Goal: Information Seeking & Learning: Learn about a topic

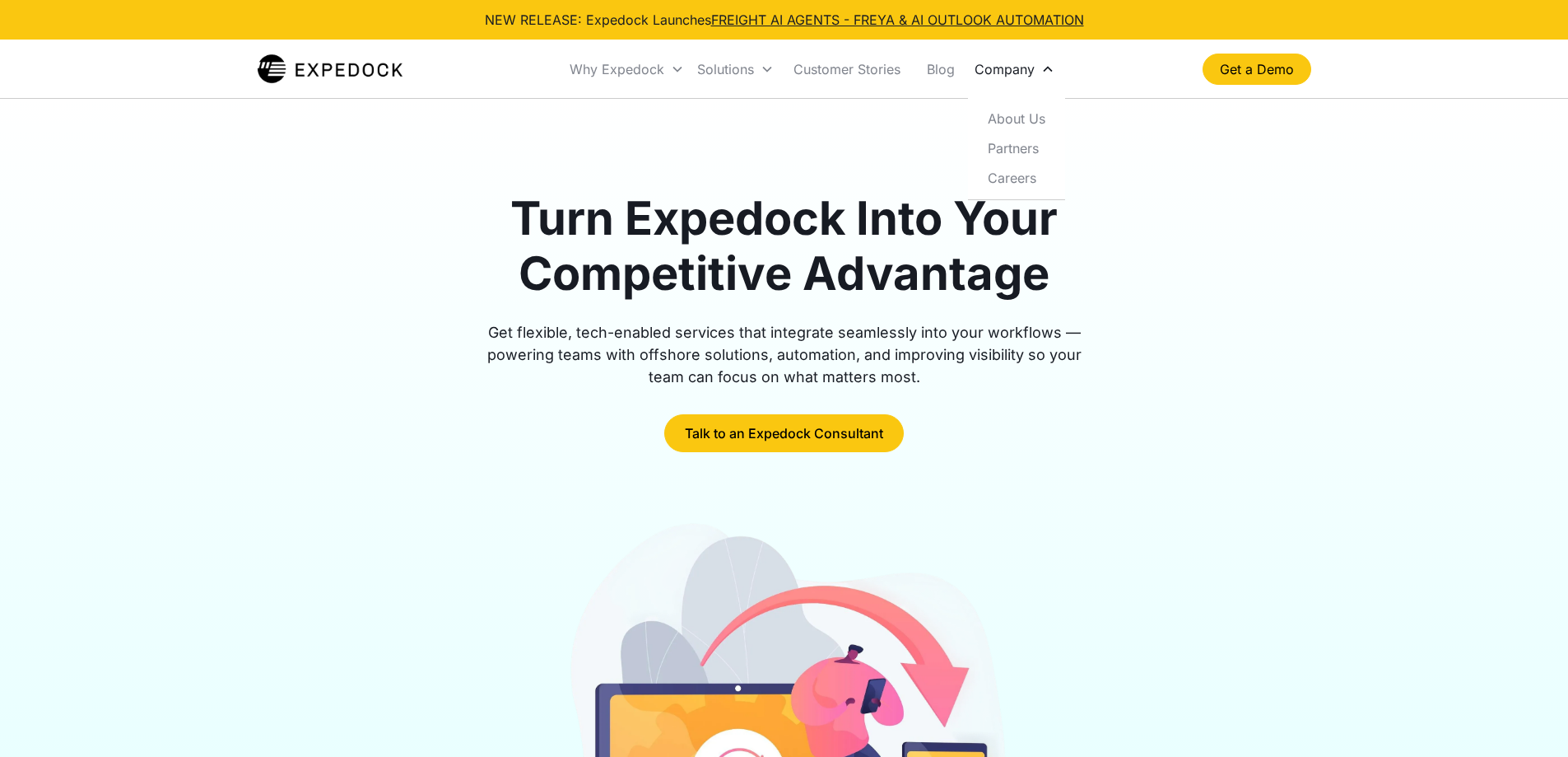
click at [1014, 77] on div "Company" at bounding box center [1005, 69] width 60 height 17
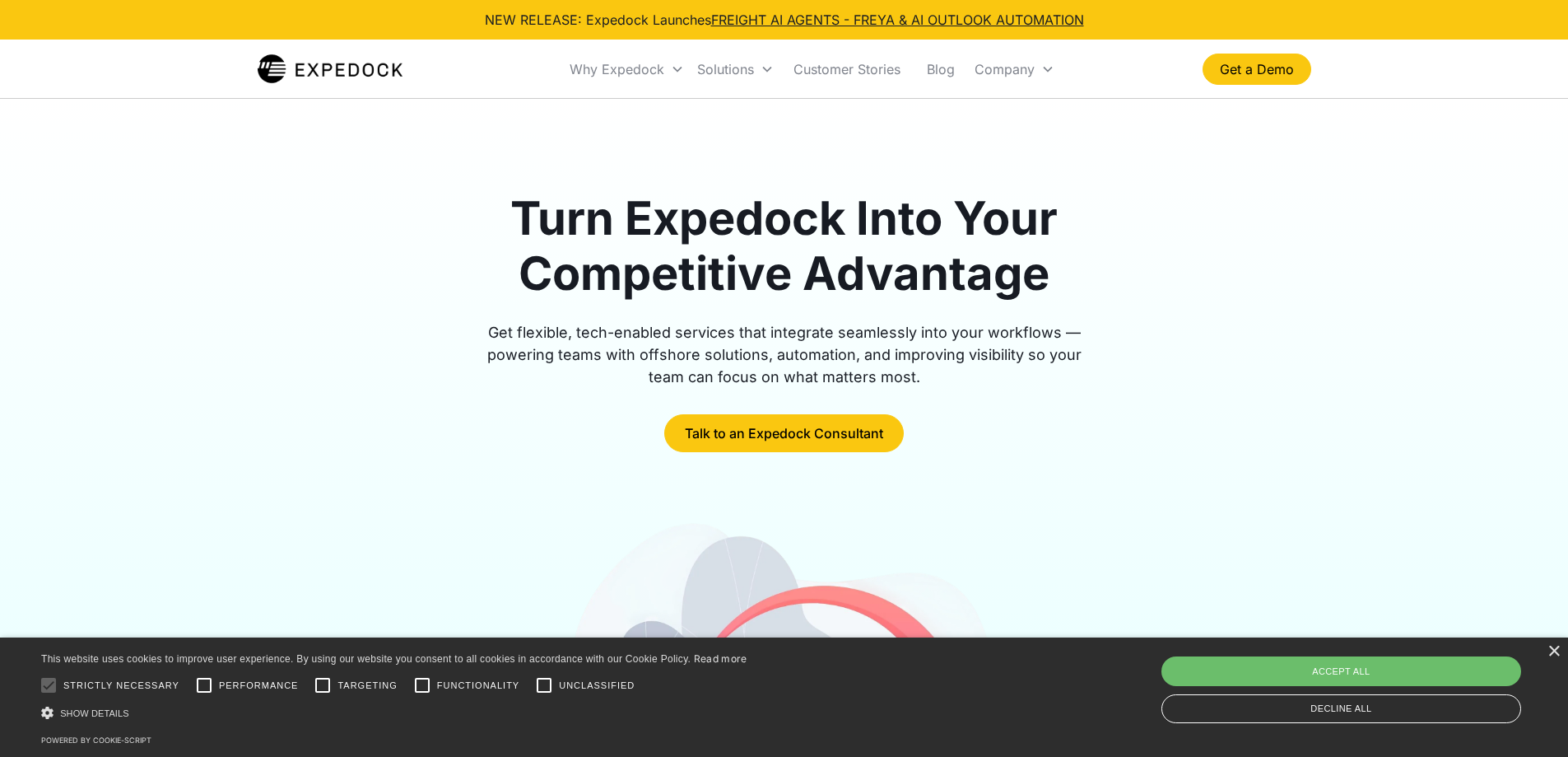
click at [1023, 128] on div "Turn Expedock Into Your Competitive Advantage Get flexible, tech-enabled servic…" at bounding box center [784, 577] width 1053 height 956
click at [1016, 115] on link "About Us" at bounding box center [1016, 119] width 84 height 29
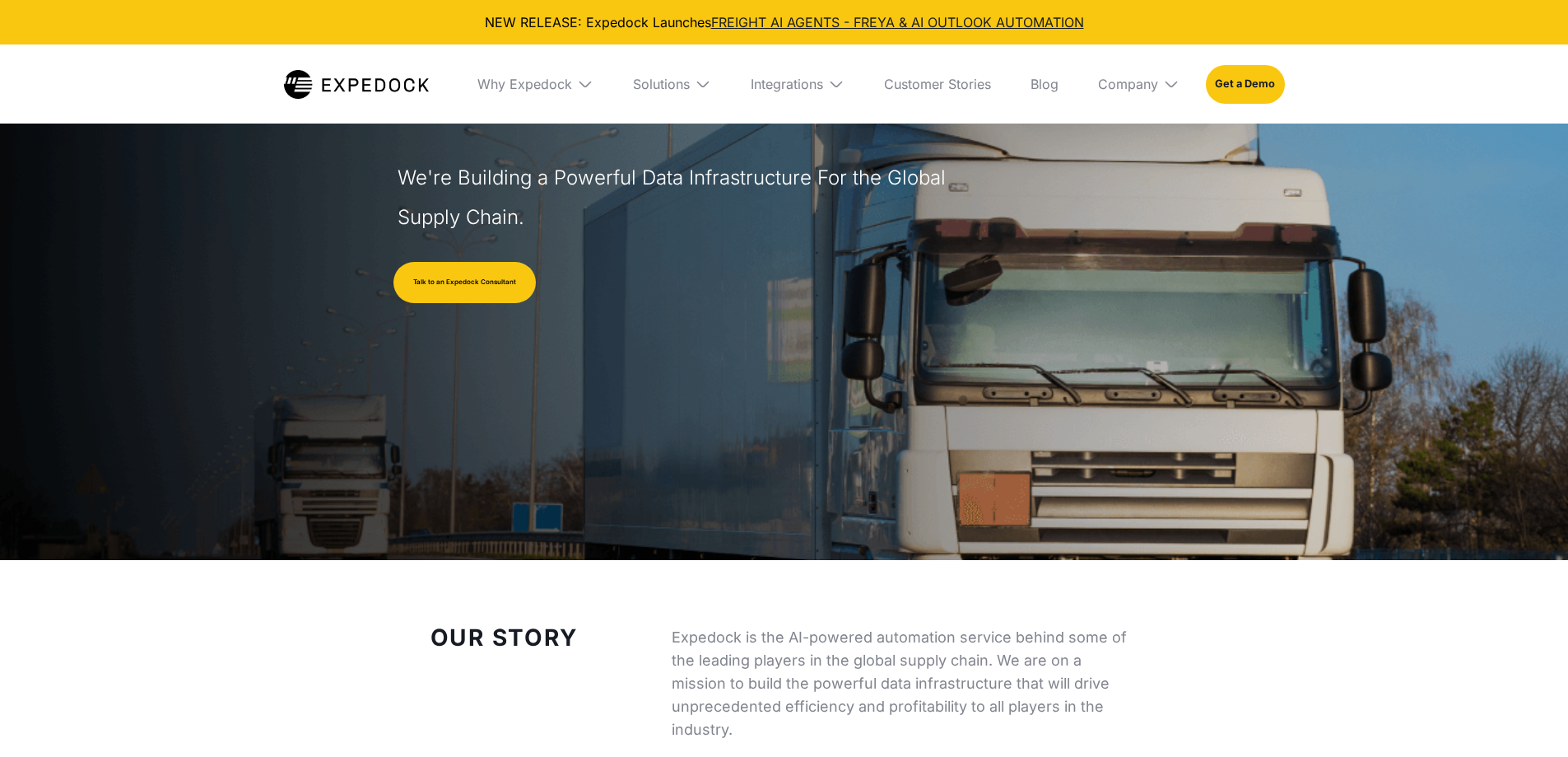
select select
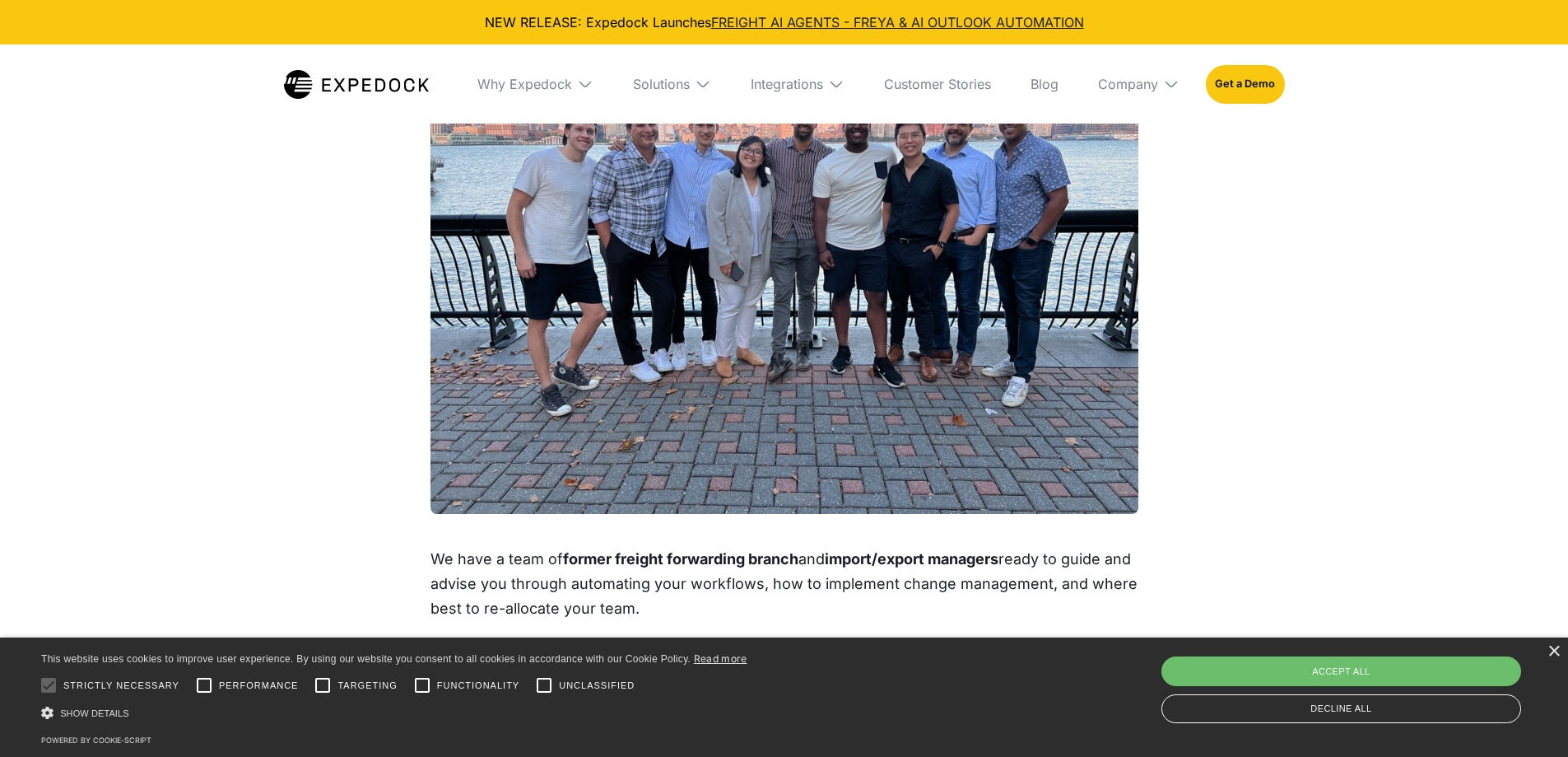
scroll to position [1565, 0]
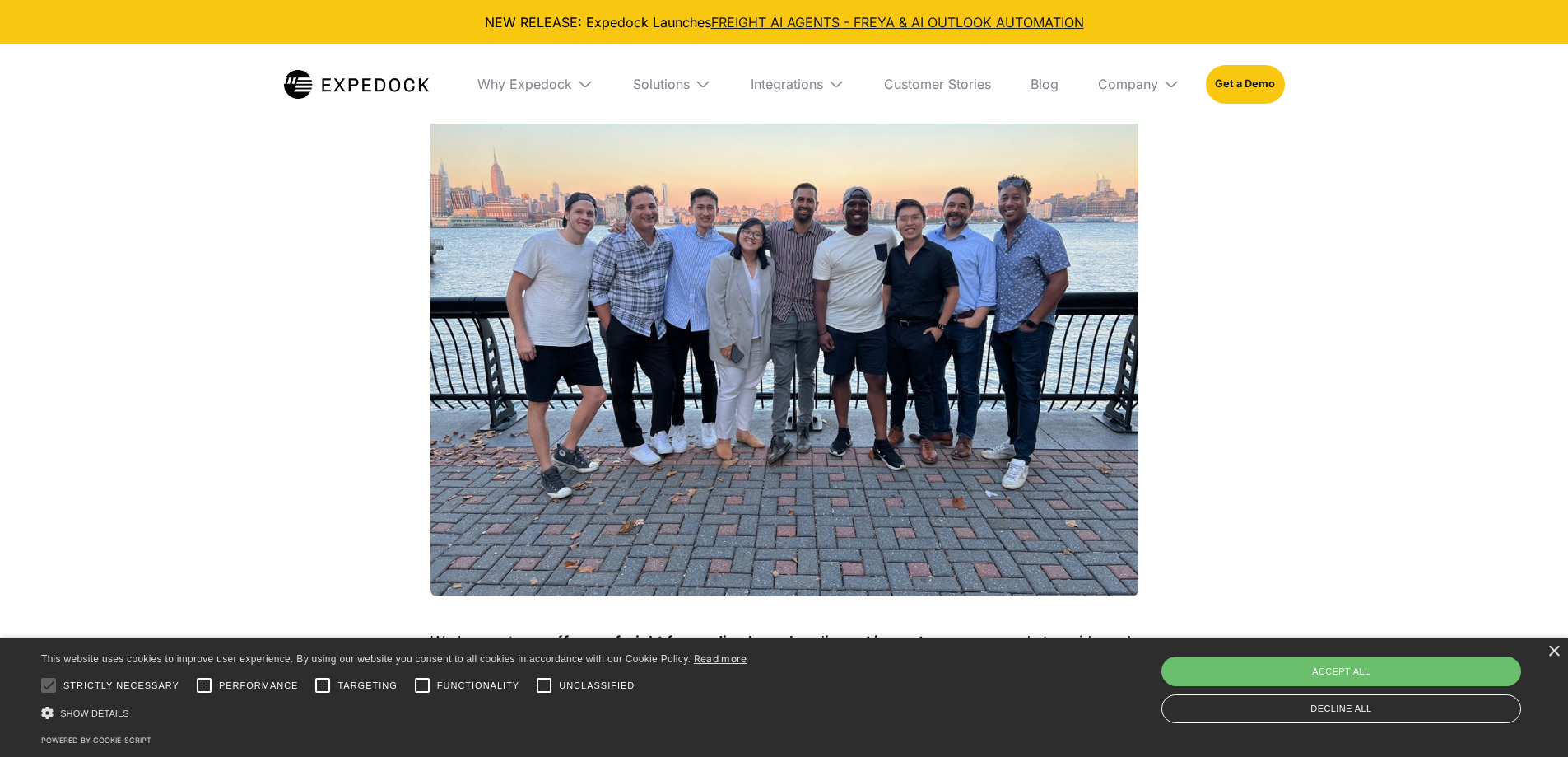
click at [878, 250] on img at bounding box center [785, 331] width 708 height 531
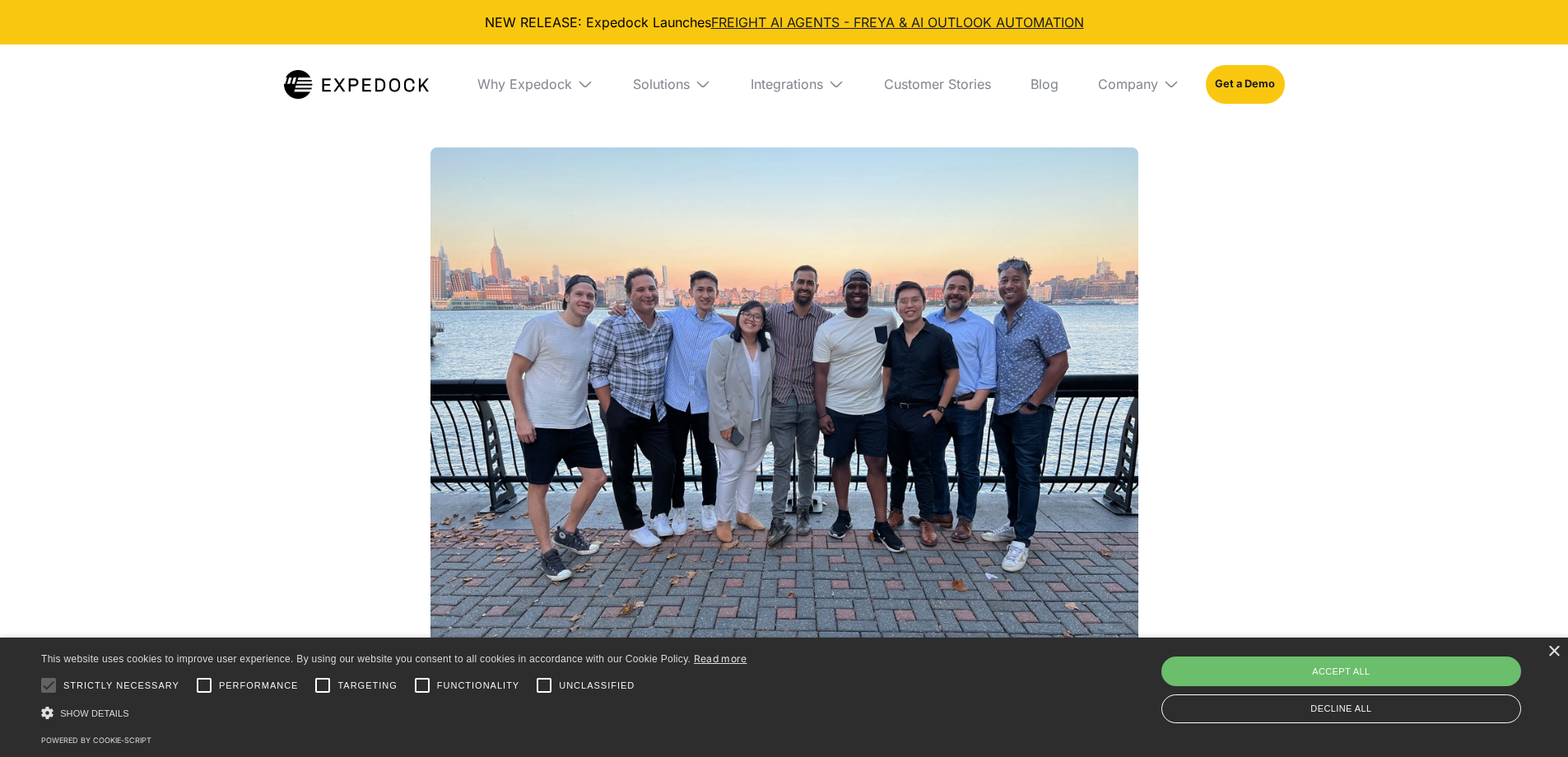
scroll to position [1400, 0]
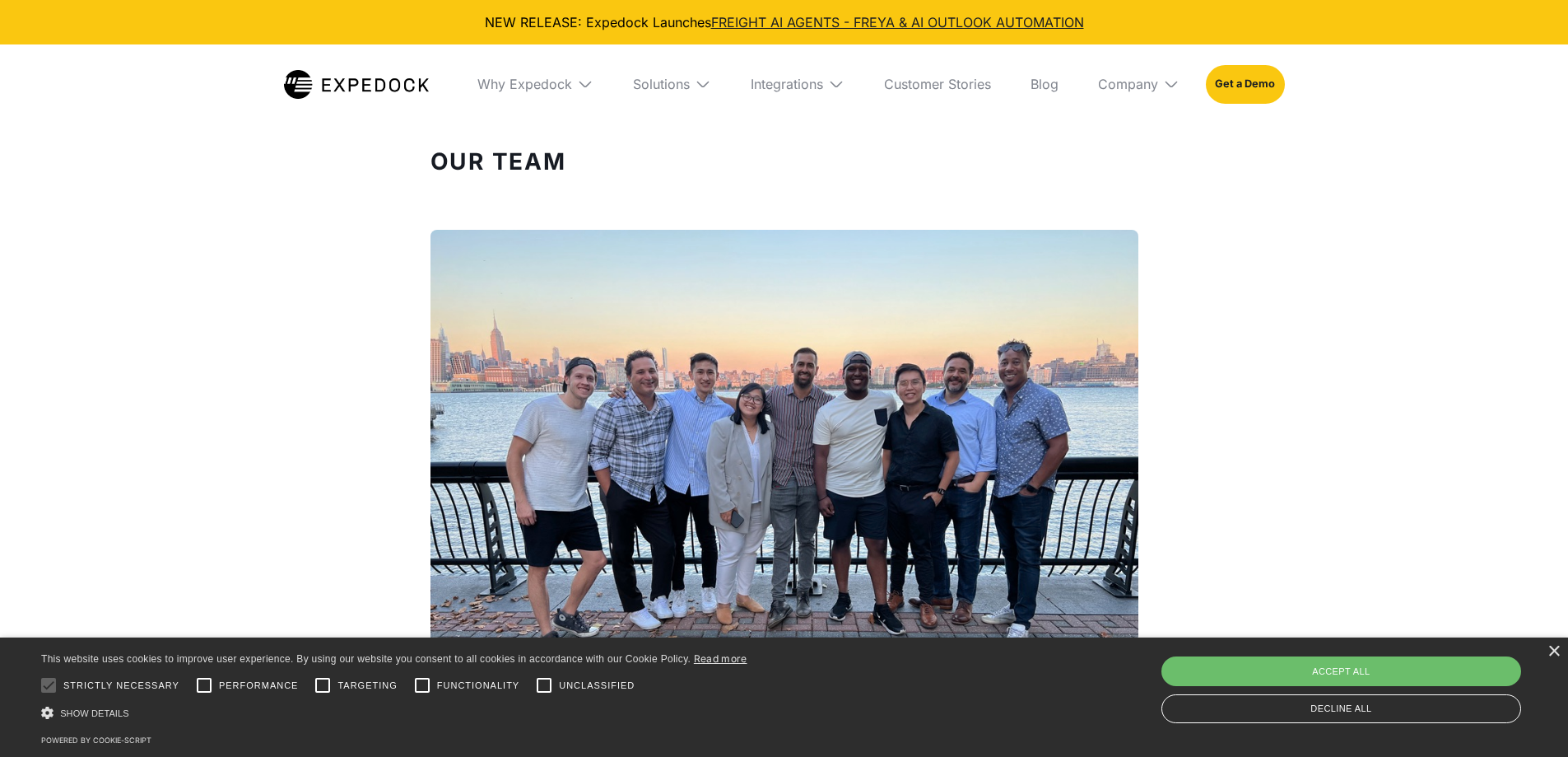
drag, startPoint x: 1215, startPoint y: 378, endPoint x: 1142, endPoint y: 356, distance: 76.2
click at [1142, 356] on div "Our Team We have a team of former freight forwarding branch and import/export m…" at bounding box center [785, 524] width 774 height 782
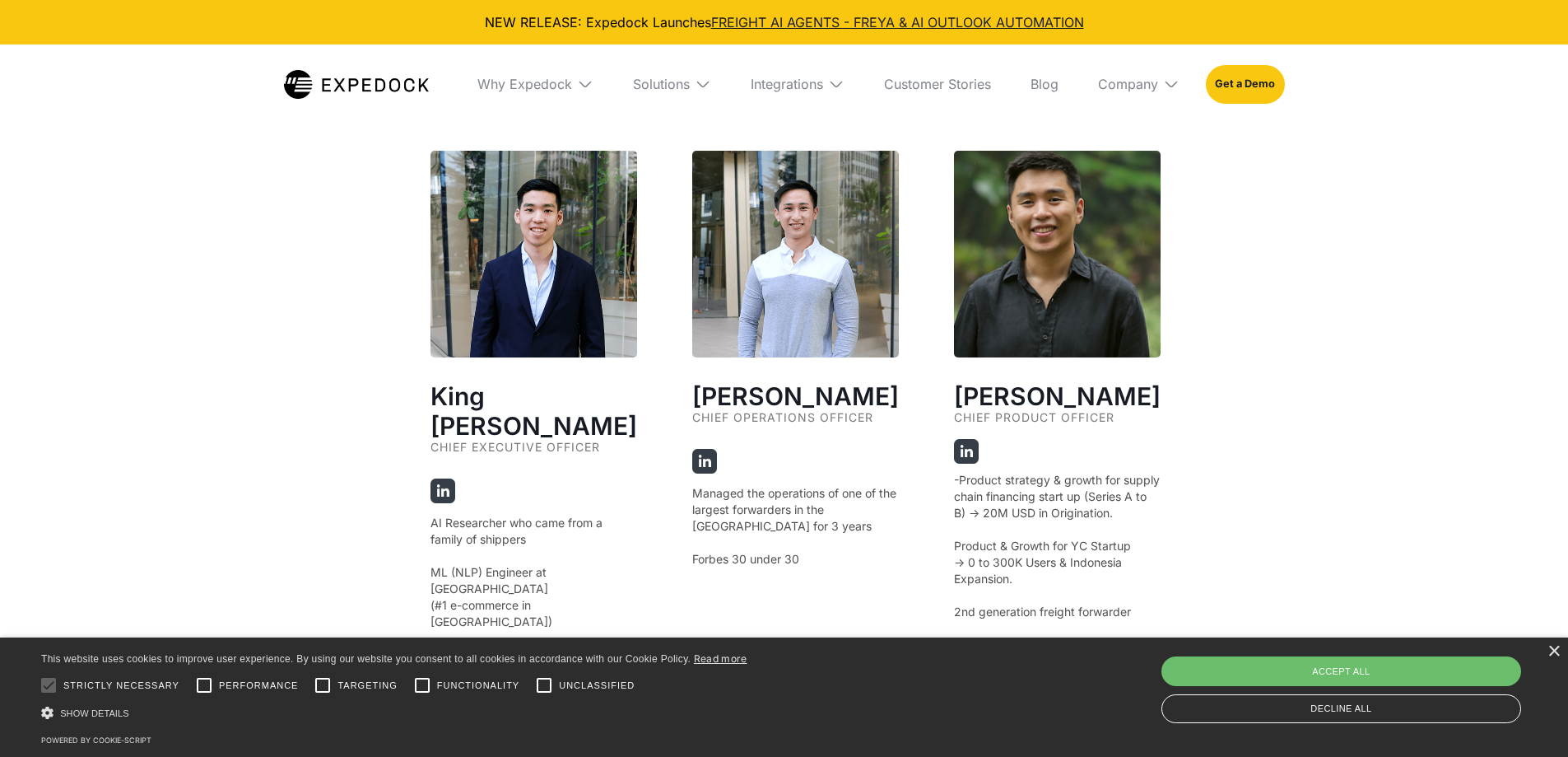
scroll to position [3046, 0]
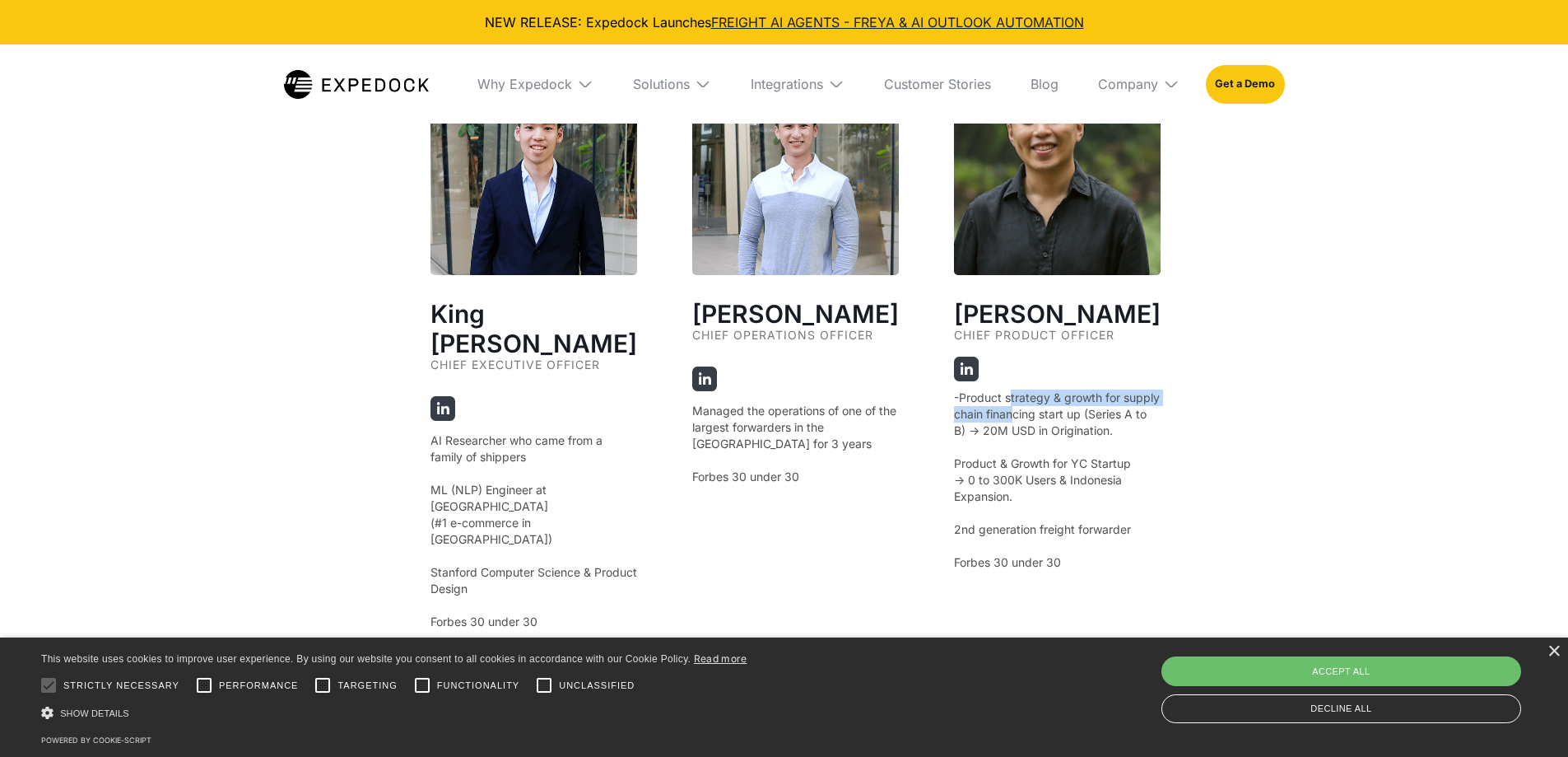
drag, startPoint x: 993, startPoint y: 389, endPoint x: 1038, endPoint y: 413, distance: 51.0
click at [1038, 413] on p "-Product strategy & growth for supply chain financing start up (Series A to B) …" at bounding box center [1057, 480] width 206 height 181
drag, startPoint x: 1043, startPoint y: 418, endPoint x: 888, endPoint y: 446, distance: 157.5
click at [888, 446] on div "King [PERSON_NAME] Chief Executive Officer AI Researcher who came from a family…" at bounding box center [785, 477] width 708 height 817
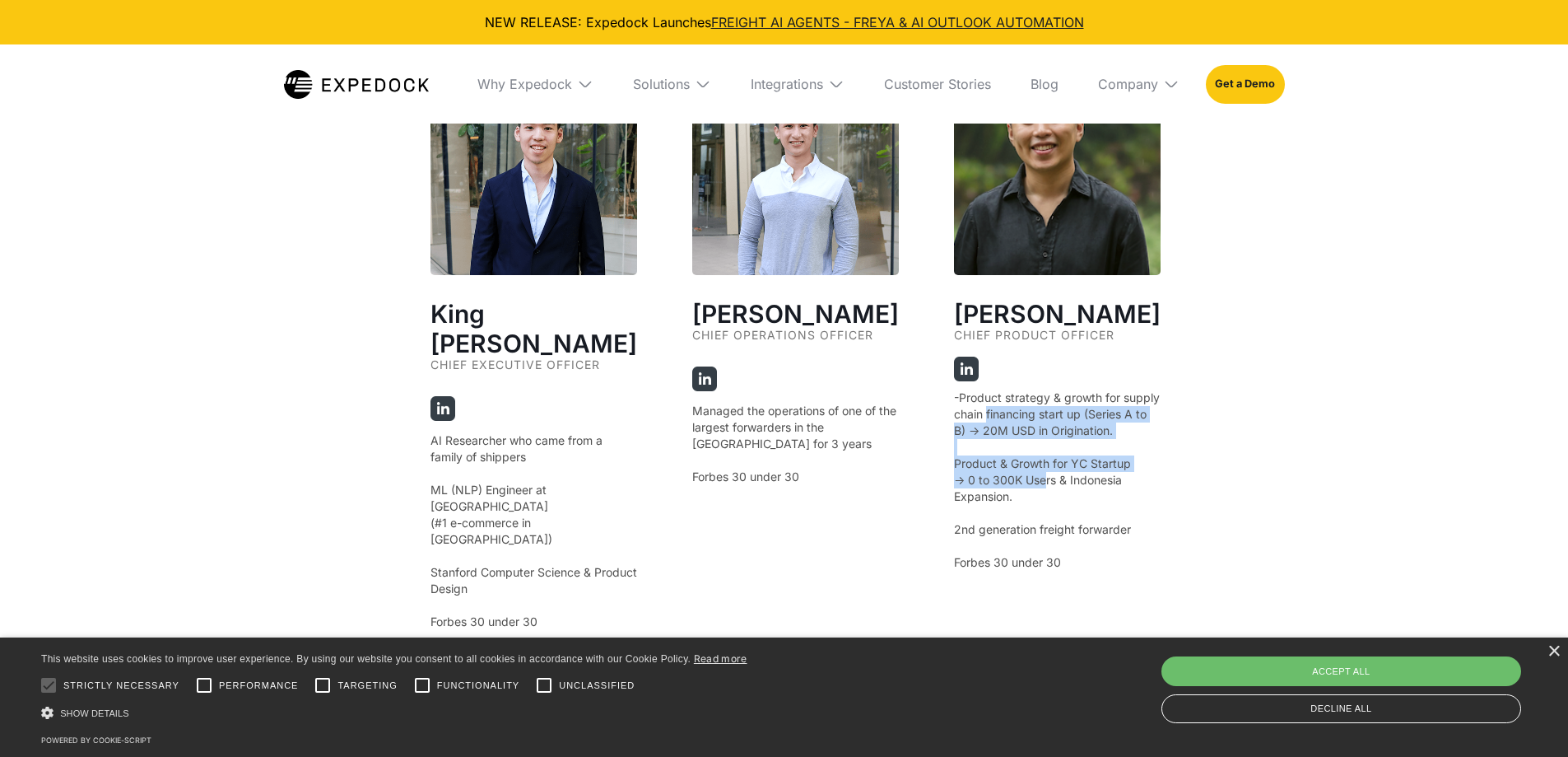
drag, startPoint x: 1011, startPoint y: 415, endPoint x: 1031, endPoint y: 495, distance: 82.5
click at [1031, 495] on p "-Product strategy & growth for supply chain financing start up (Series A to B) …" at bounding box center [1057, 480] width 206 height 181
click at [535, 560] on div "King [PERSON_NAME] Chief Executive Officer AI Researcher who came from a family…" at bounding box center [534, 348] width 206 height 561
click at [456, 545] on p "AI Researcher who came from a family of shippers ‍ ML (NLP) Engineer at [GEOGRA…" at bounding box center [534, 530] width 206 height 198
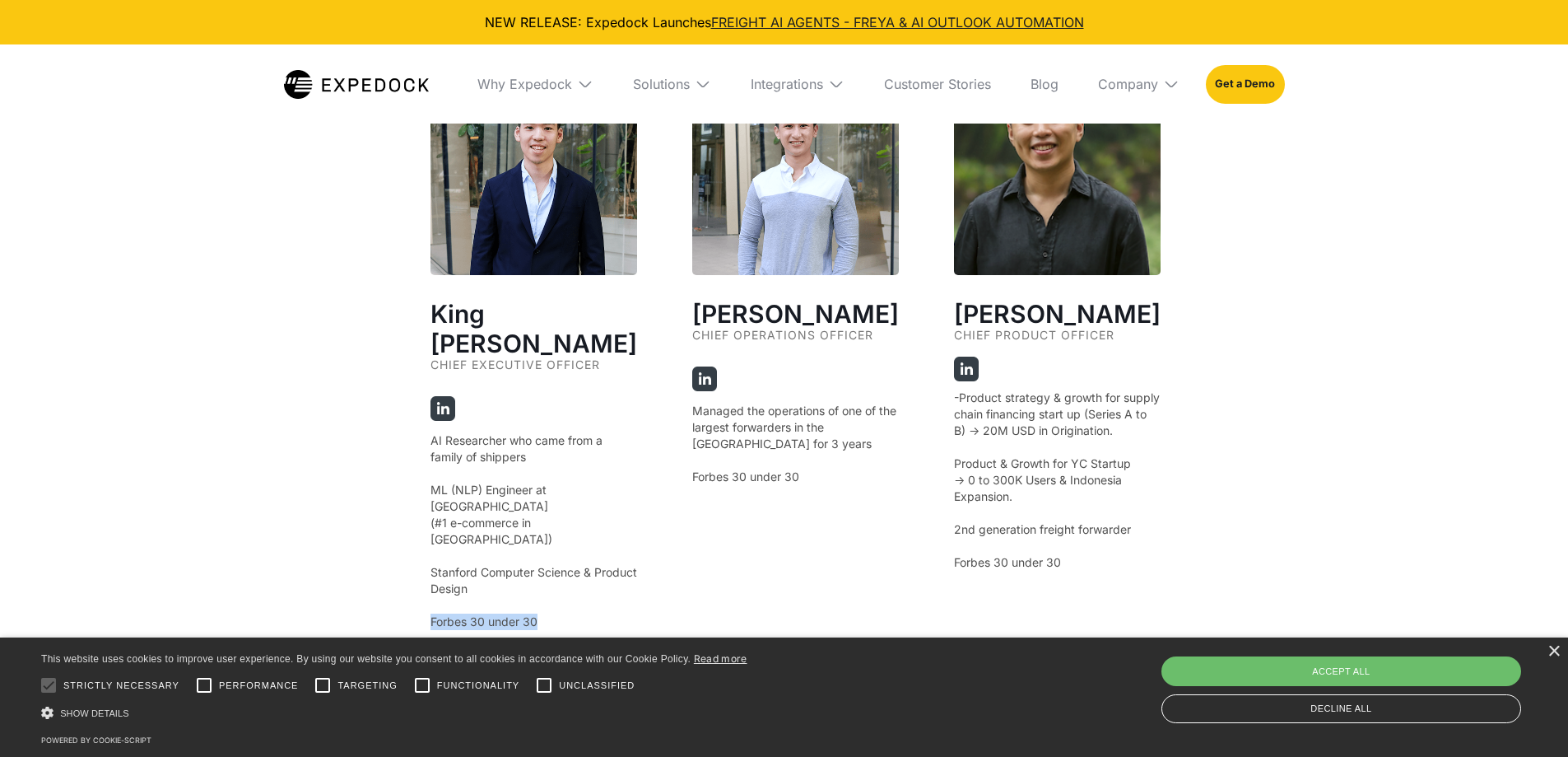
drag, startPoint x: 430, startPoint y: 547, endPoint x: 557, endPoint y: 547, distance: 127.0
click at [557, 547] on p "AI Researcher who came from a family of shippers ‍ ML (NLP) Engineer at [GEOGRA…" at bounding box center [534, 530] width 206 height 198
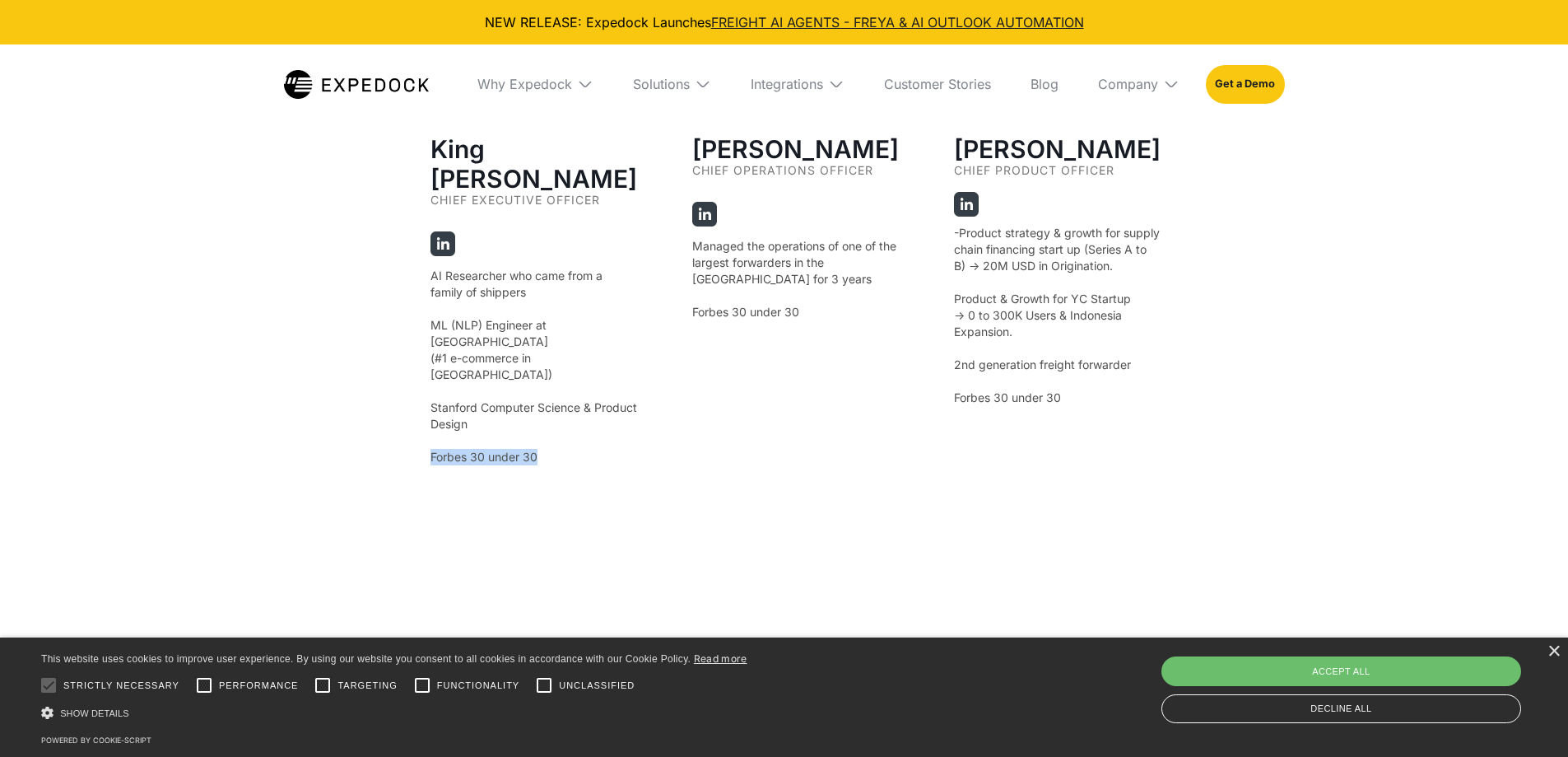
scroll to position [3376, 0]
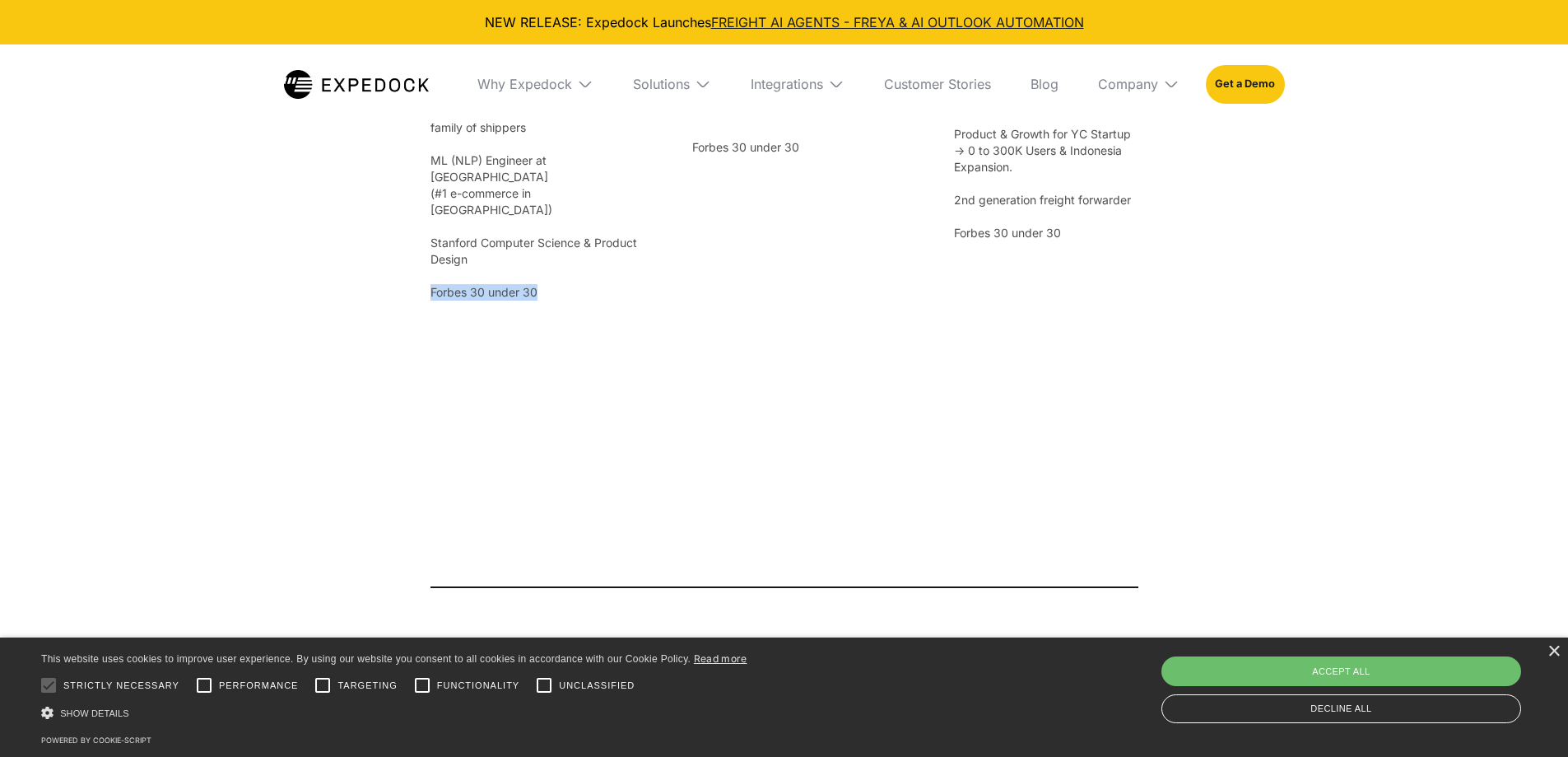
copy p "Forbes 30 under 30"
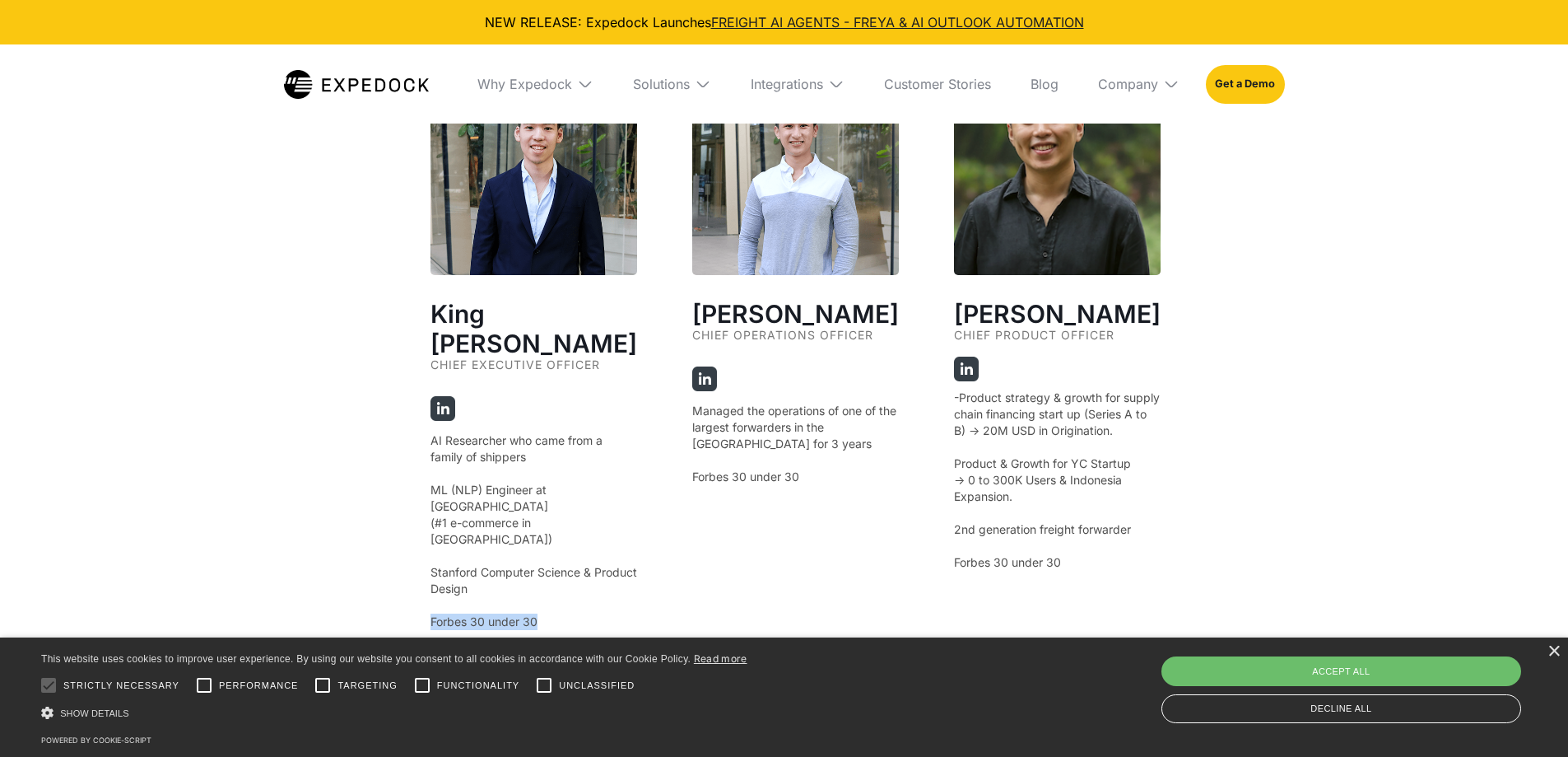
click at [1063, 369] on div "Jig Young Chief Product Officer -Product strategy & growth for supply chain fin…" at bounding box center [1057, 348] width 206 height 561
drag, startPoint x: 407, startPoint y: 339, endPoint x: 365, endPoint y: 339, distance: 42.0
click at [365, 339] on div "Our Founders ‍ King [PERSON_NAME] Chief Executive Officer AI Researcher who cam…" at bounding box center [784, 117] width 1568 height 1632
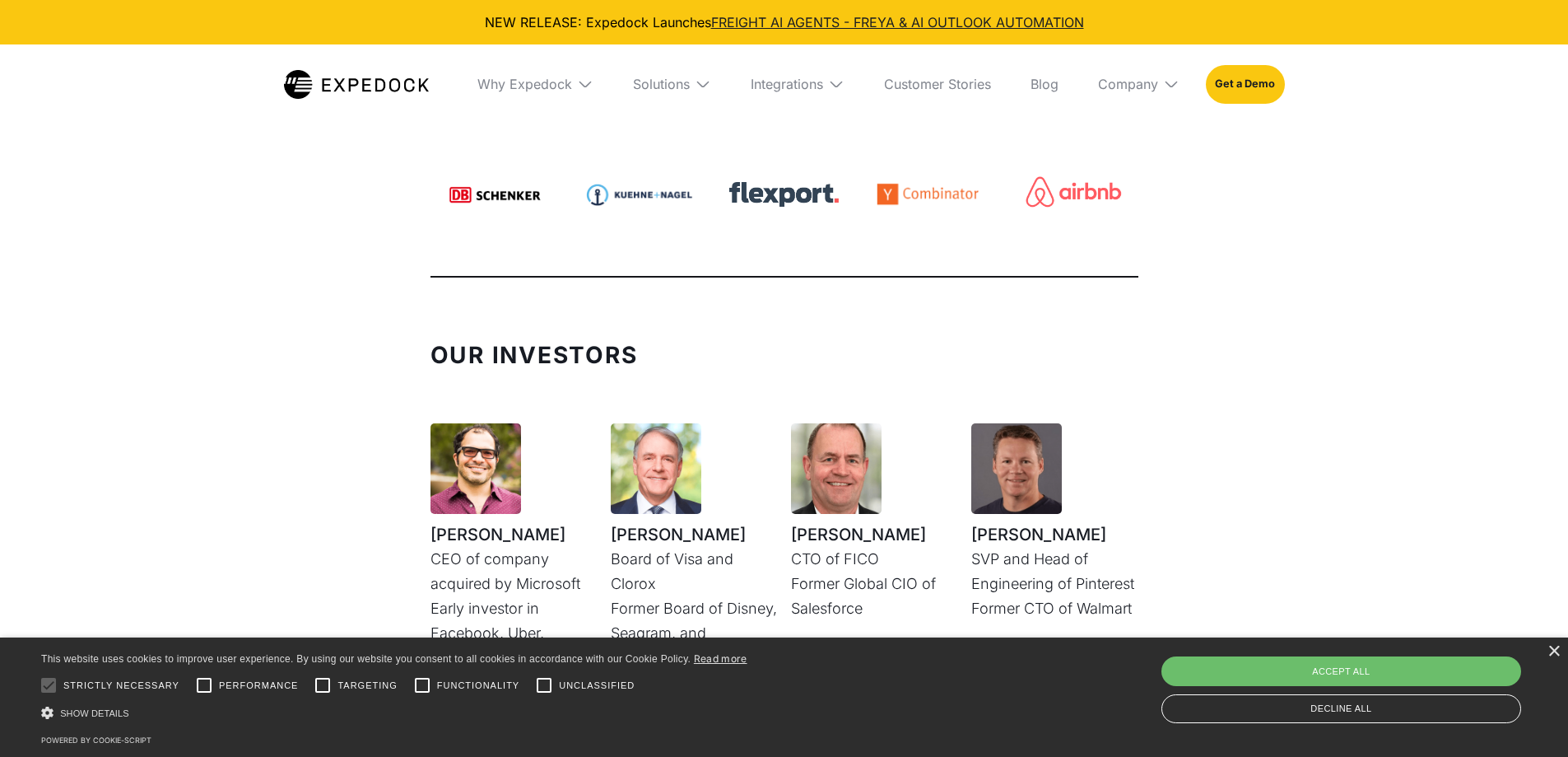
scroll to position [3871, 0]
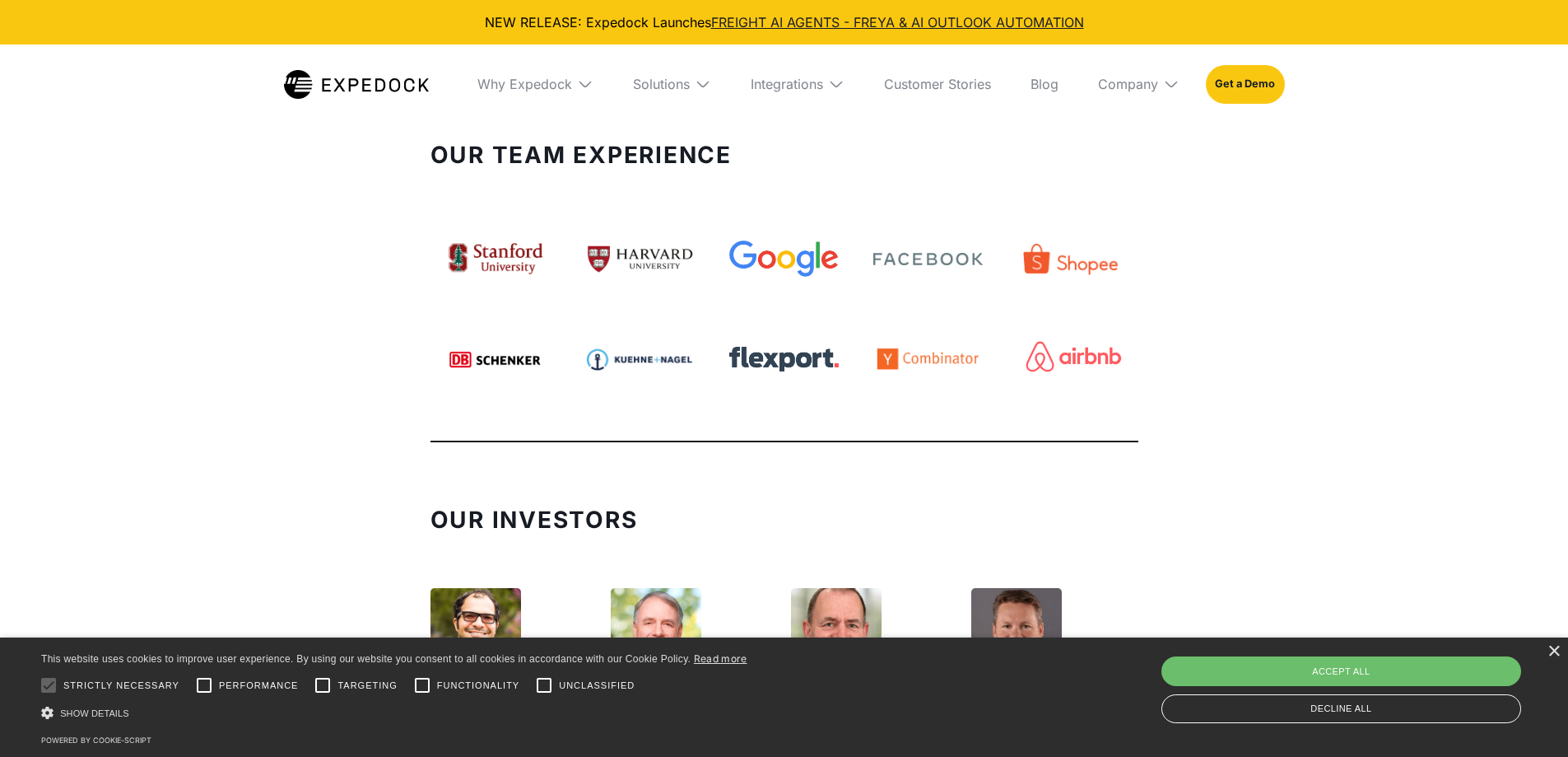
drag, startPoint x: 556, startPoint y: 281, endPoint x: 308, endPoint y: 269, distance: 248.3
click at [317, 276] on div "Our Team Experience" at bounding box center [784, 292] width 1568 height 365
click at [1273, 382] on div "Our Team Experience" at bounding box center [784, 292] width 1568 height 365
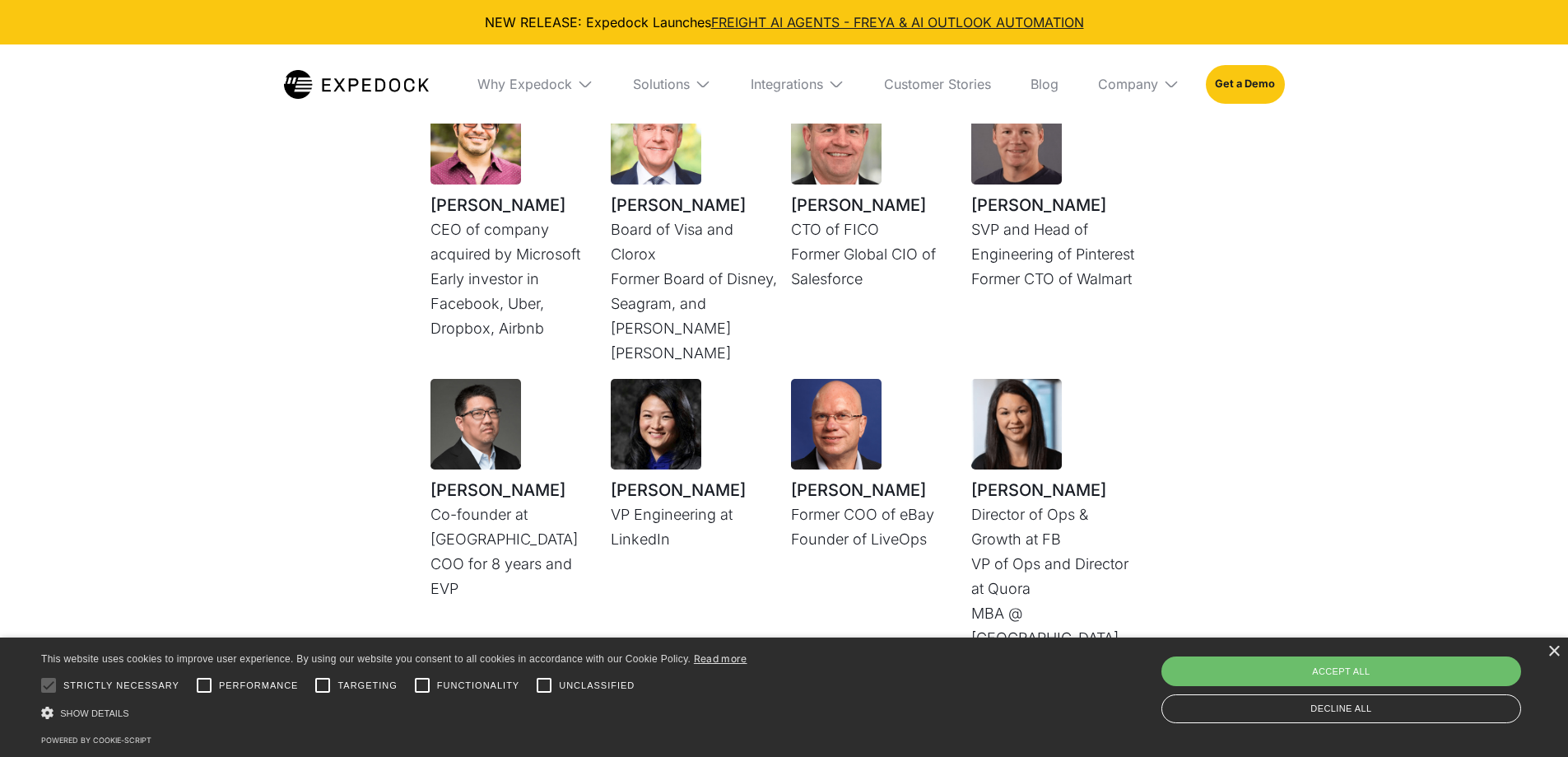
scroll to position [4035, 0]
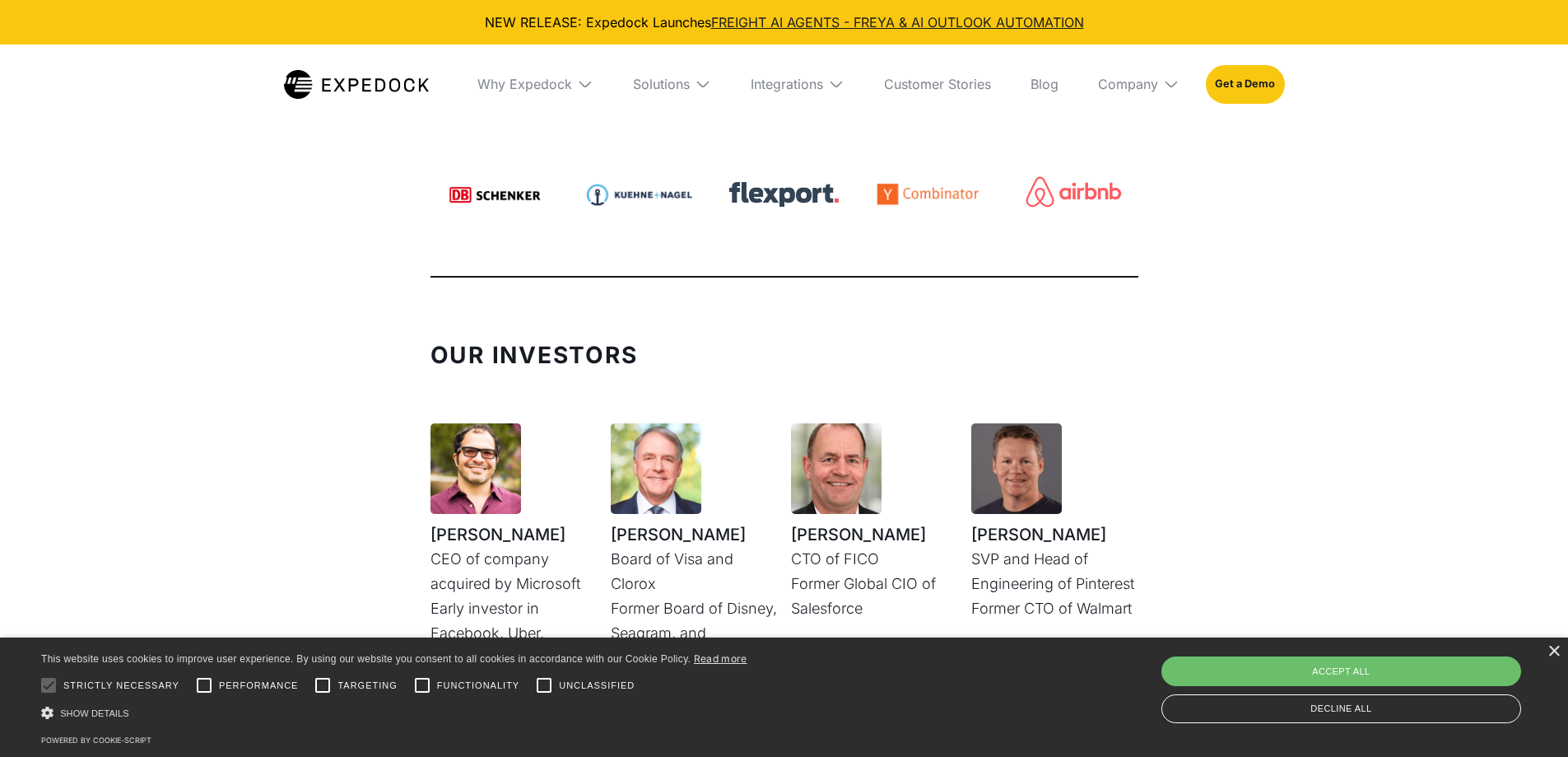
click at [1450, 317] on div "Our Investors [PERSON_NAME] CEO of company acquired by Microsoft Early investor…" at bounding box center [784, 694] width 1568 height 767
click at [1330, 241] on div "Our Team Experience" at bounding box center [784, 127] width 1568 height 365
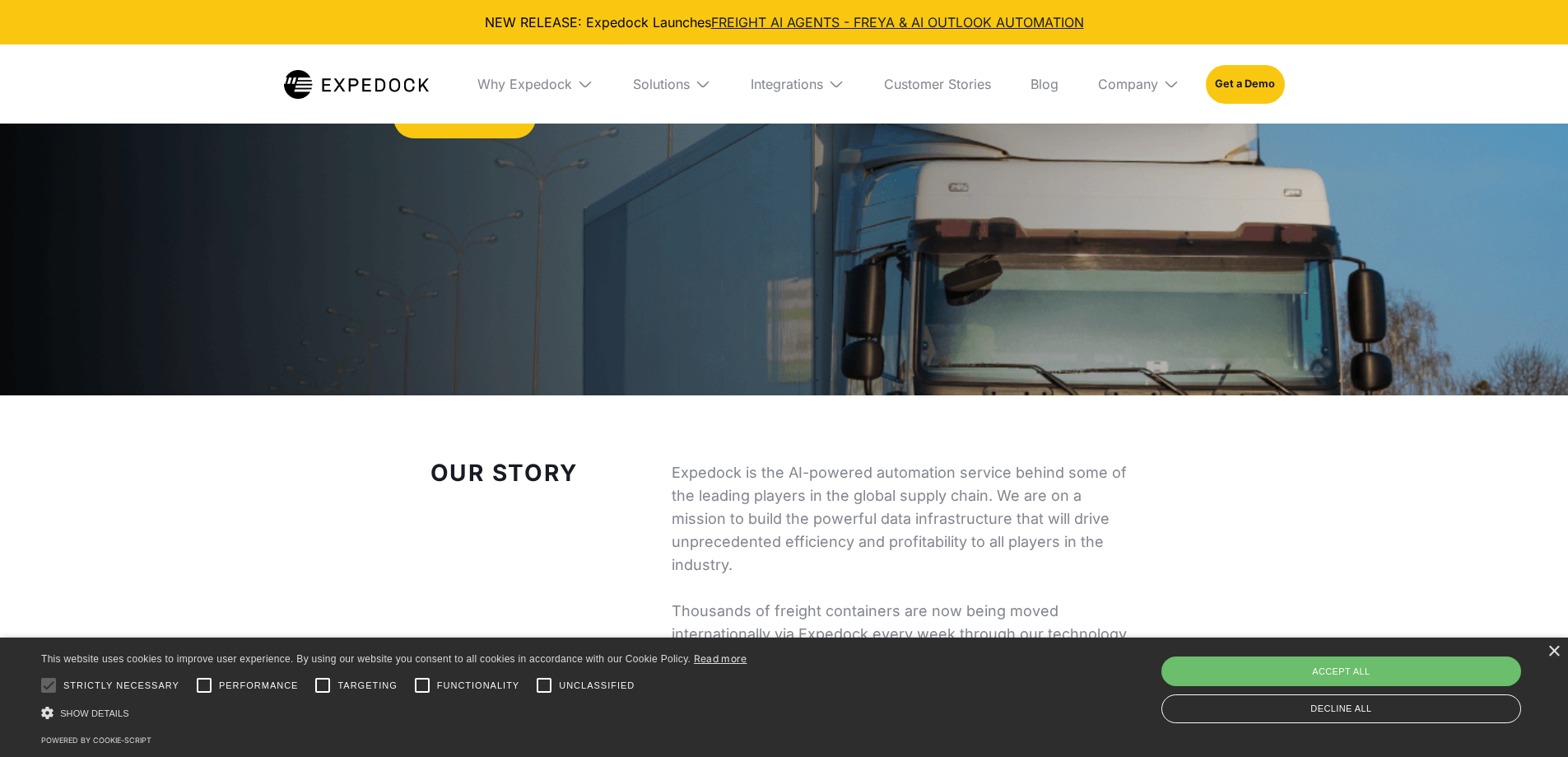
scroll to position [0, 0]
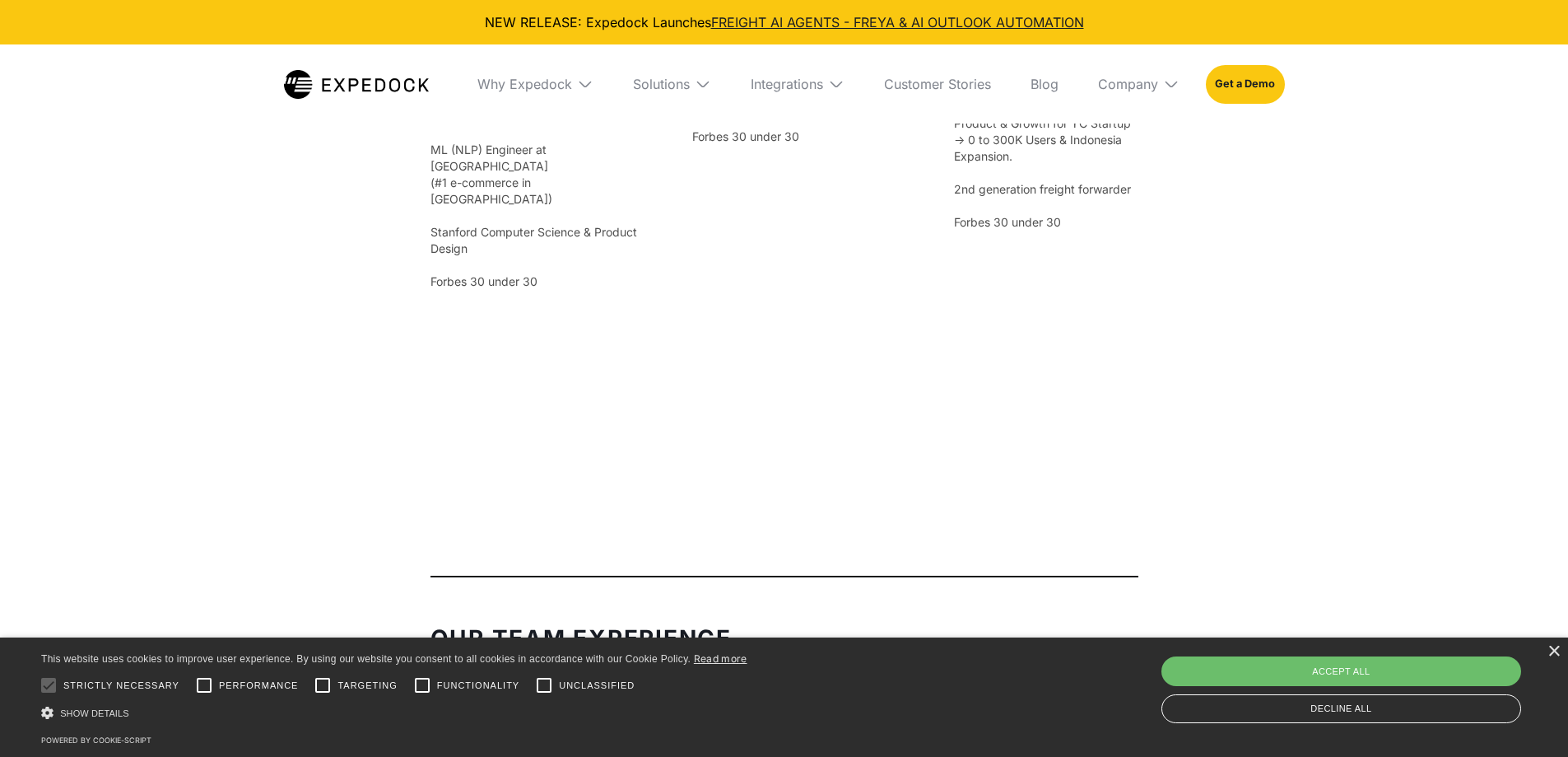
drag, startPoint x: 949, startPoint y: 380, endPoint x: 846, endPoint y: 549, distance: 197.9
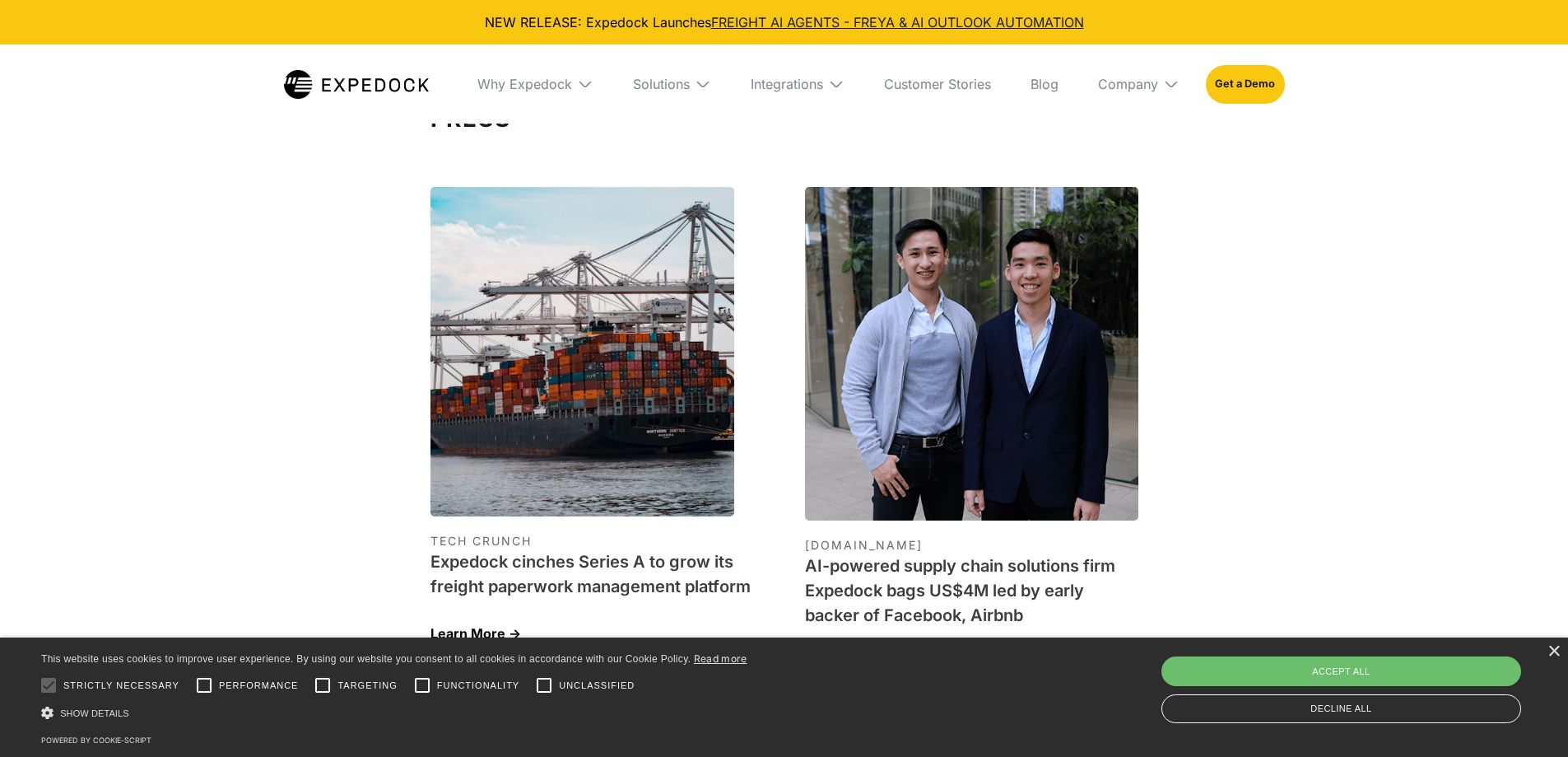
scroll to position [4956, 0]
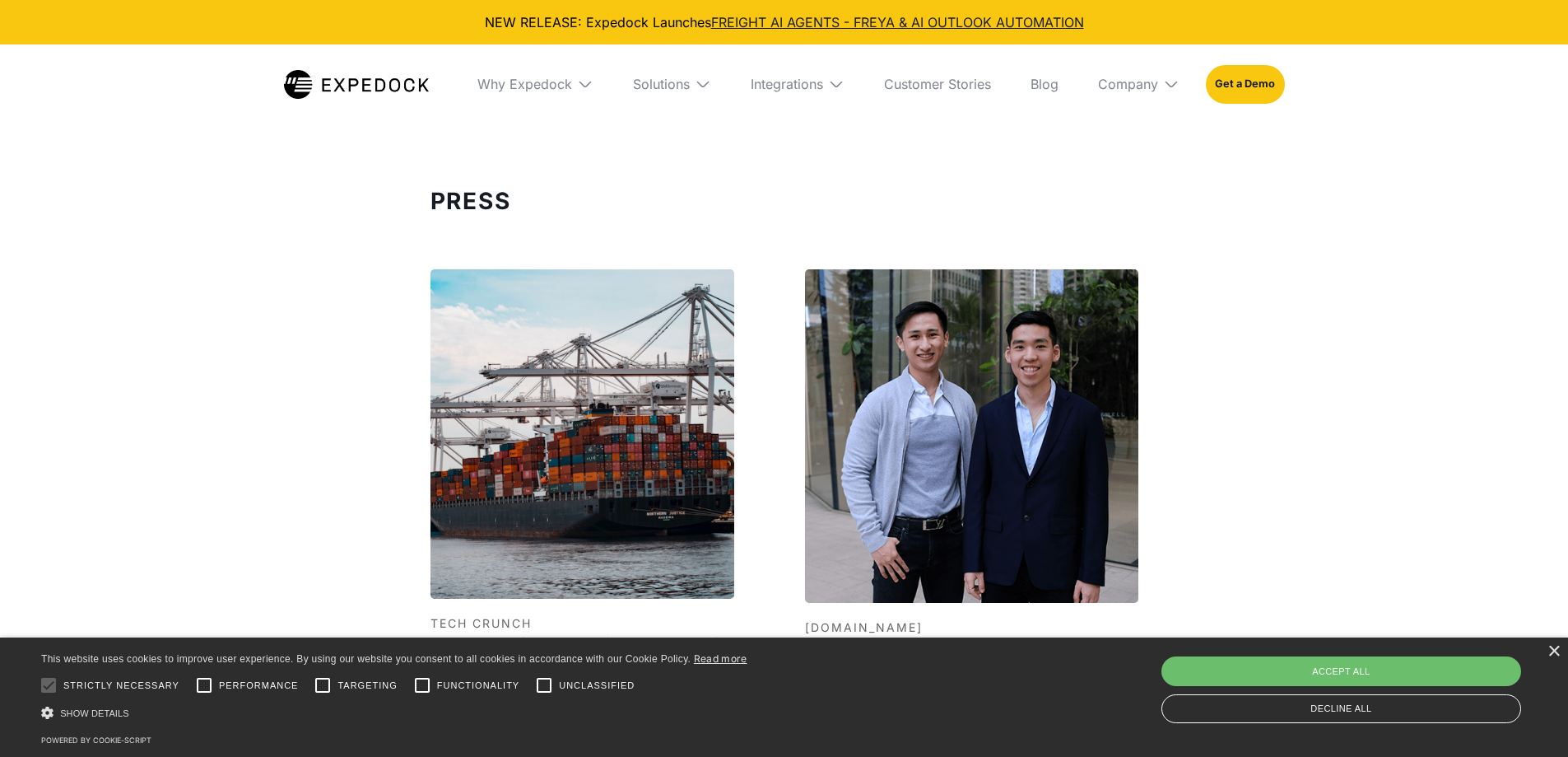
drag, startPoint x: 380, startPoint y: 451, endPoint x: 308, endPoint y: 445, distance: 72.2
click at [308, 445] on div "Press TECH CRUNCH Expedock cinches Series A to grow its freight paperwork manag…" at bounding box center [784, 753] width 1568 height 1193
drag, startPoint x: 864, startPoint y: 565, endPoint x: 497, endPoint y: 549, distance: 367.3
drag, startPoint x: 497, startPoint y: 549, endPoint x: 126, endPoint y: 487, distance: 376.1
click at [126, 487] on div "Press TECH CRUNCH Expedock cinches Series A to grow its freight paperwork manag…" at bounding box center [784, 753] width 1568 height 1193
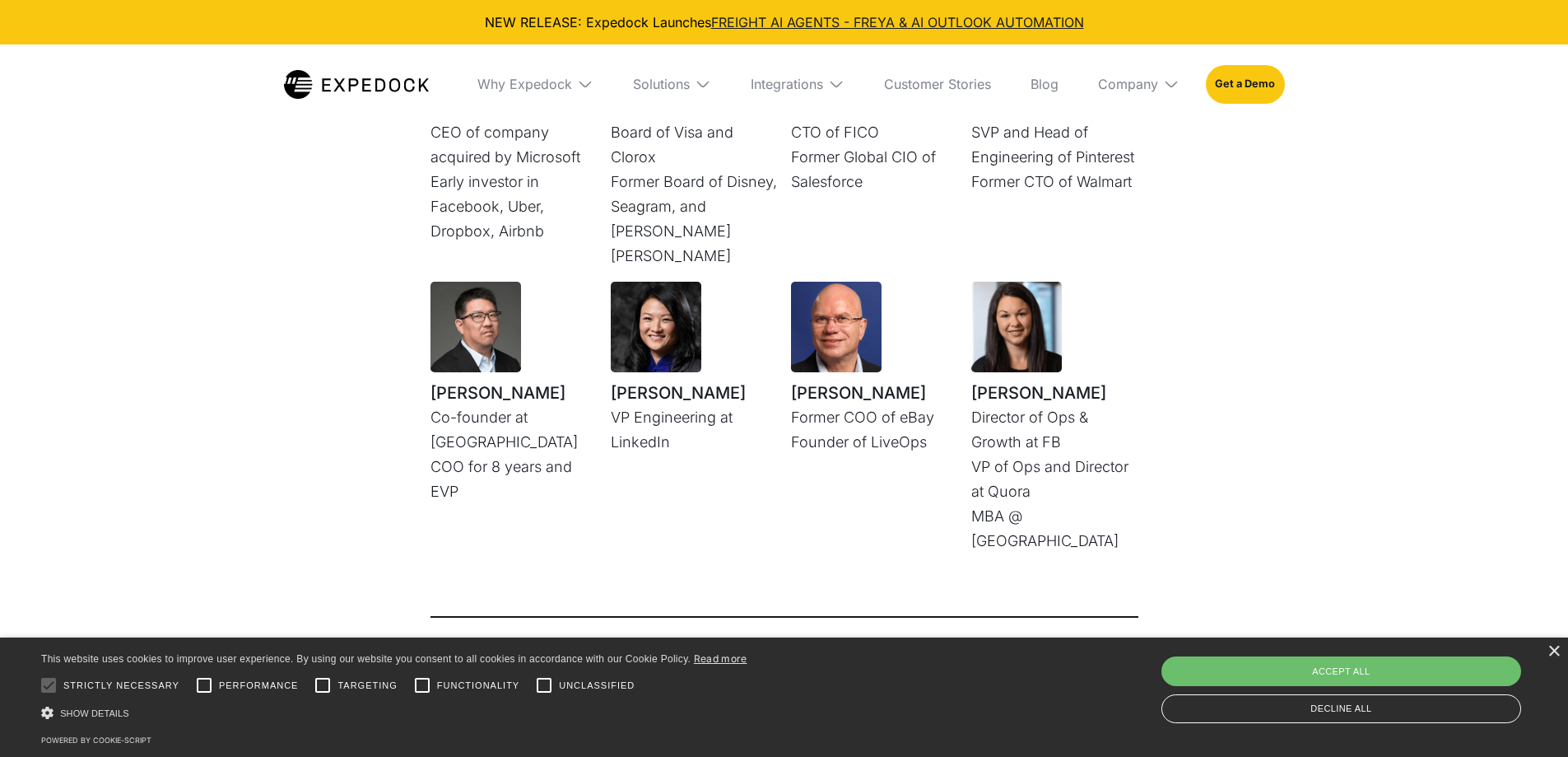
scroll to position [4050, 0]
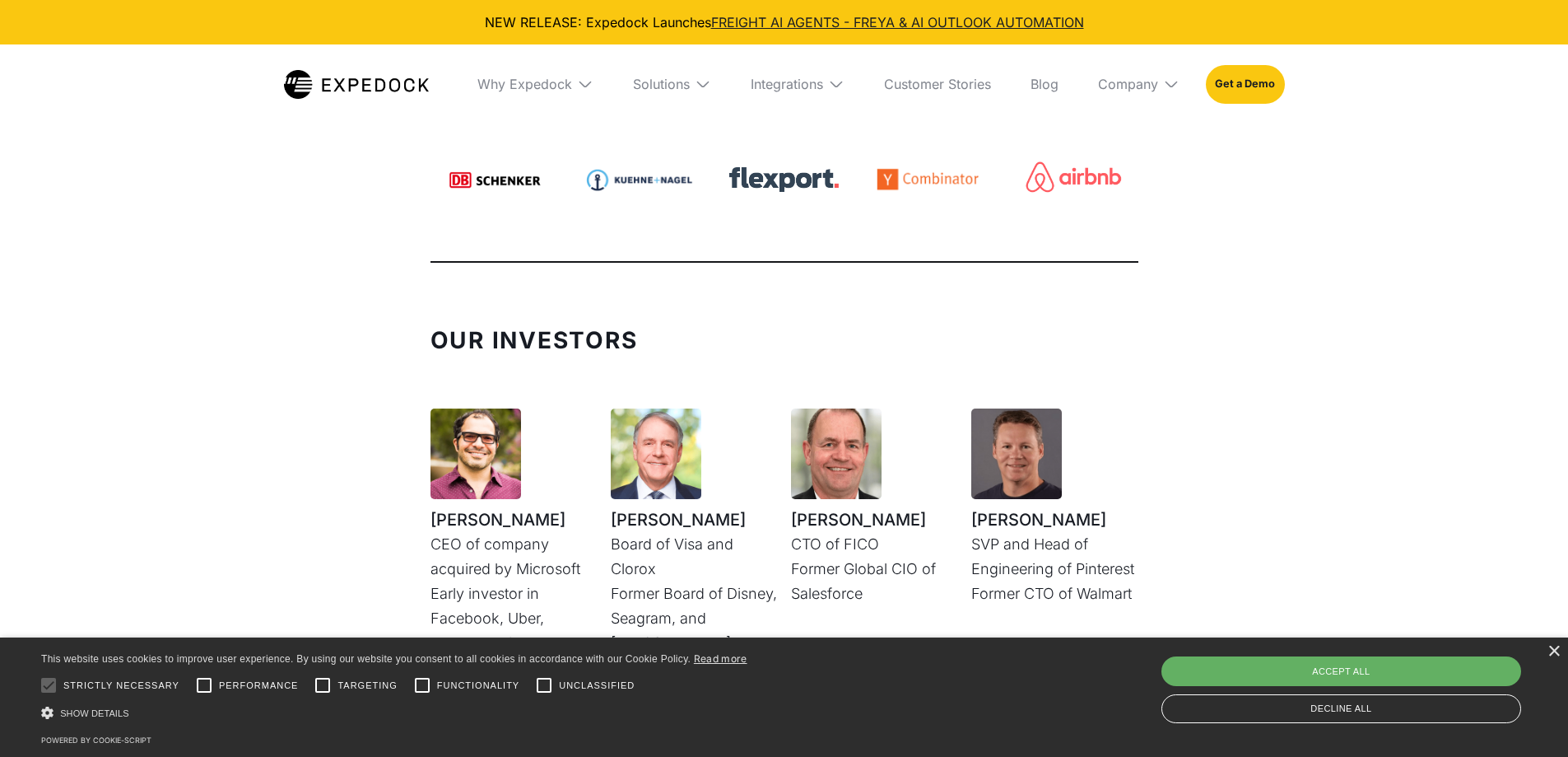
click at [1427, 683] on div "Accept all" at bounding box center [1341, 670] width 360 height 29
checkbox input "true"
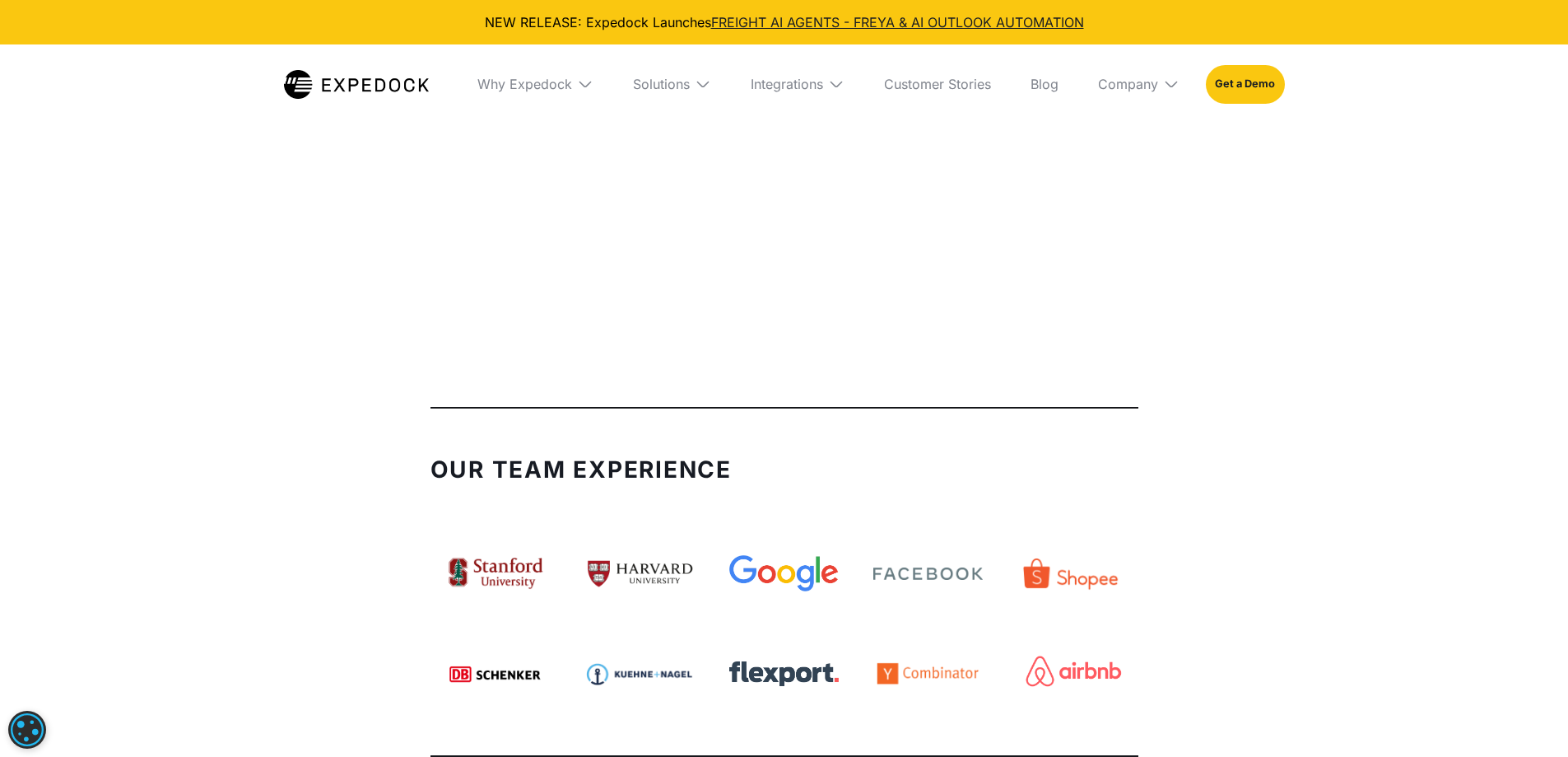
scroll to position [3803, 0]
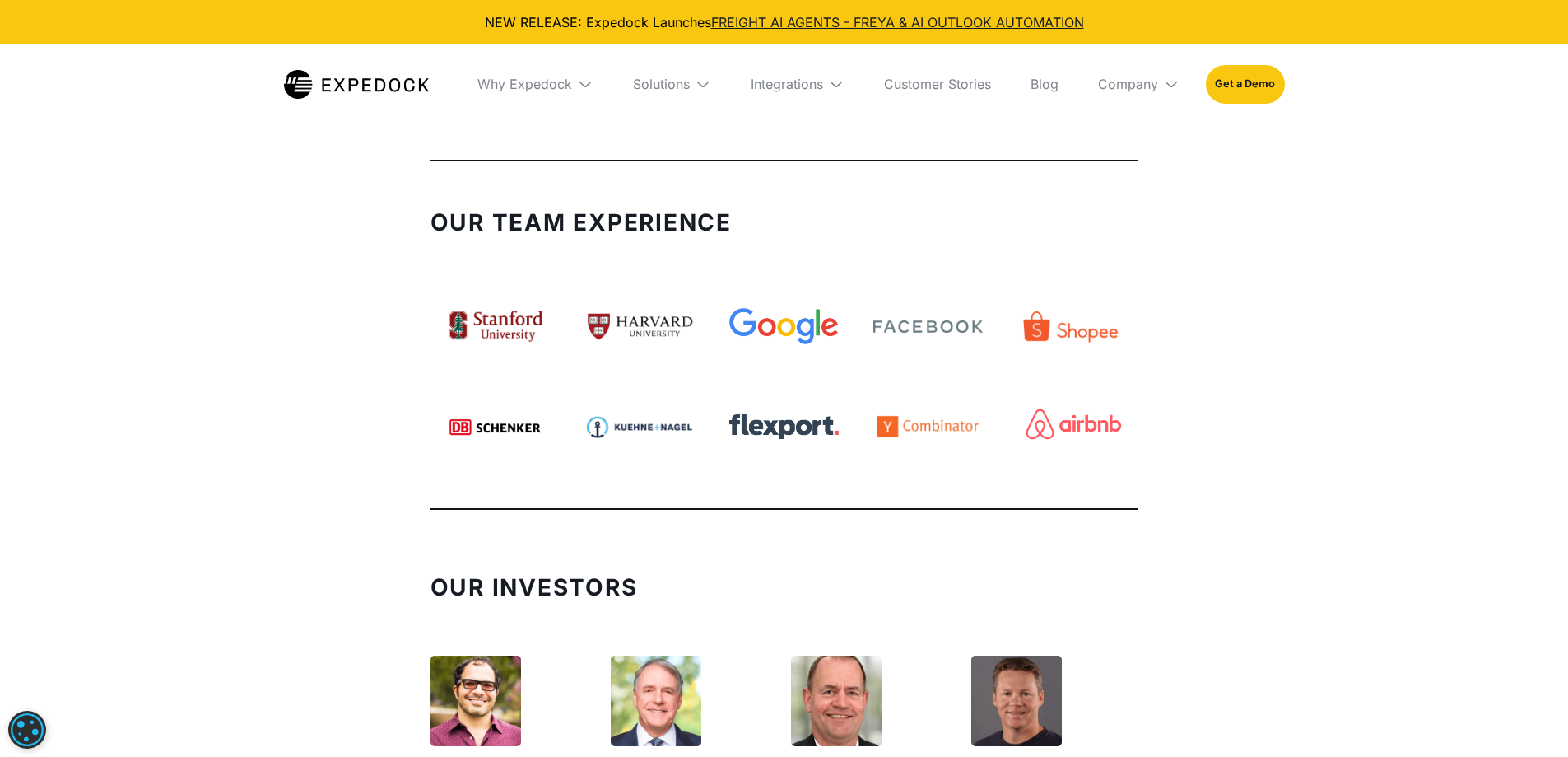
click at [1138, 401] on div "Our Team Experience" at bounding box center [785, 360] width 774 height 365
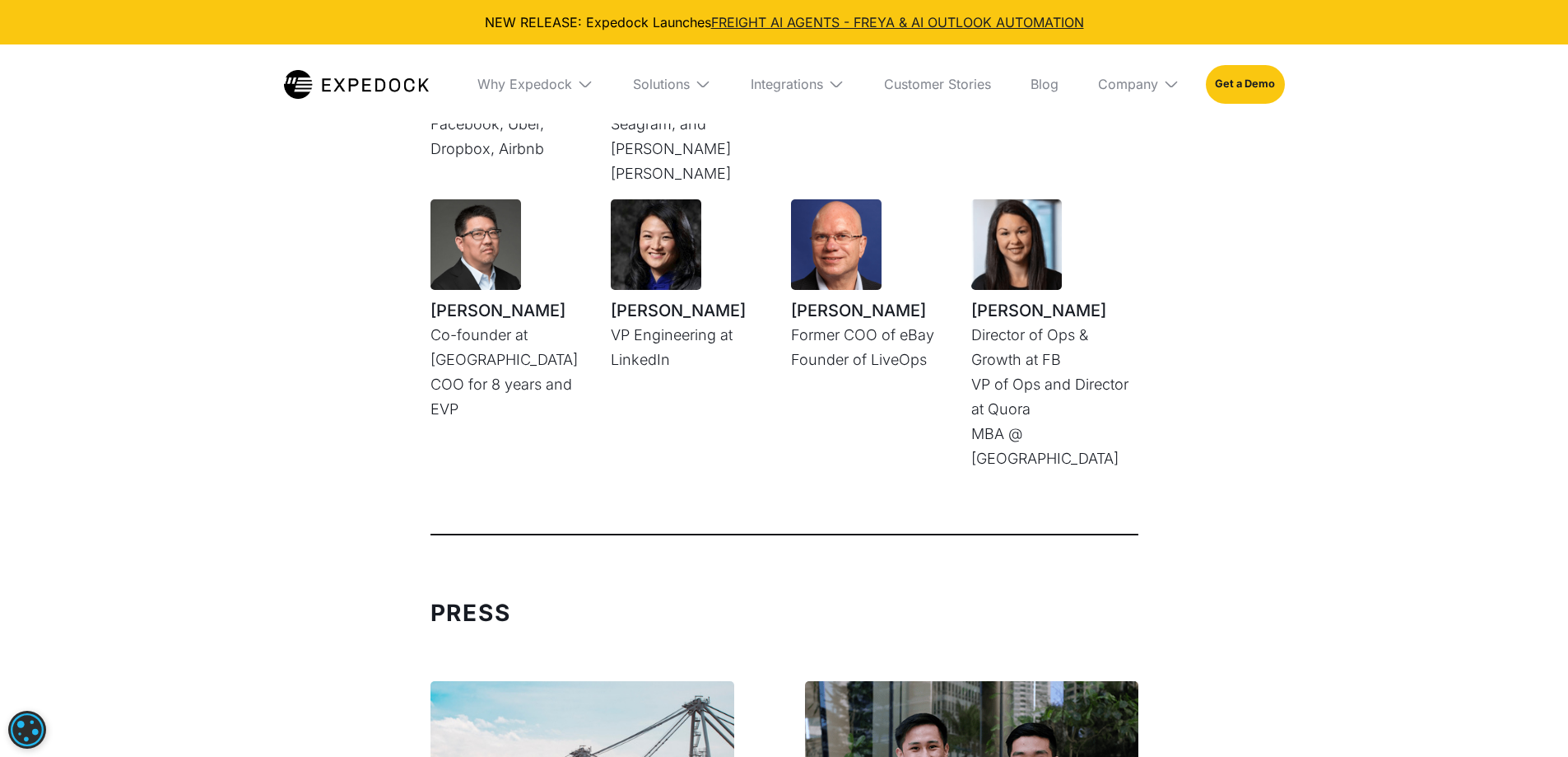
scroll to position [4956, 0]
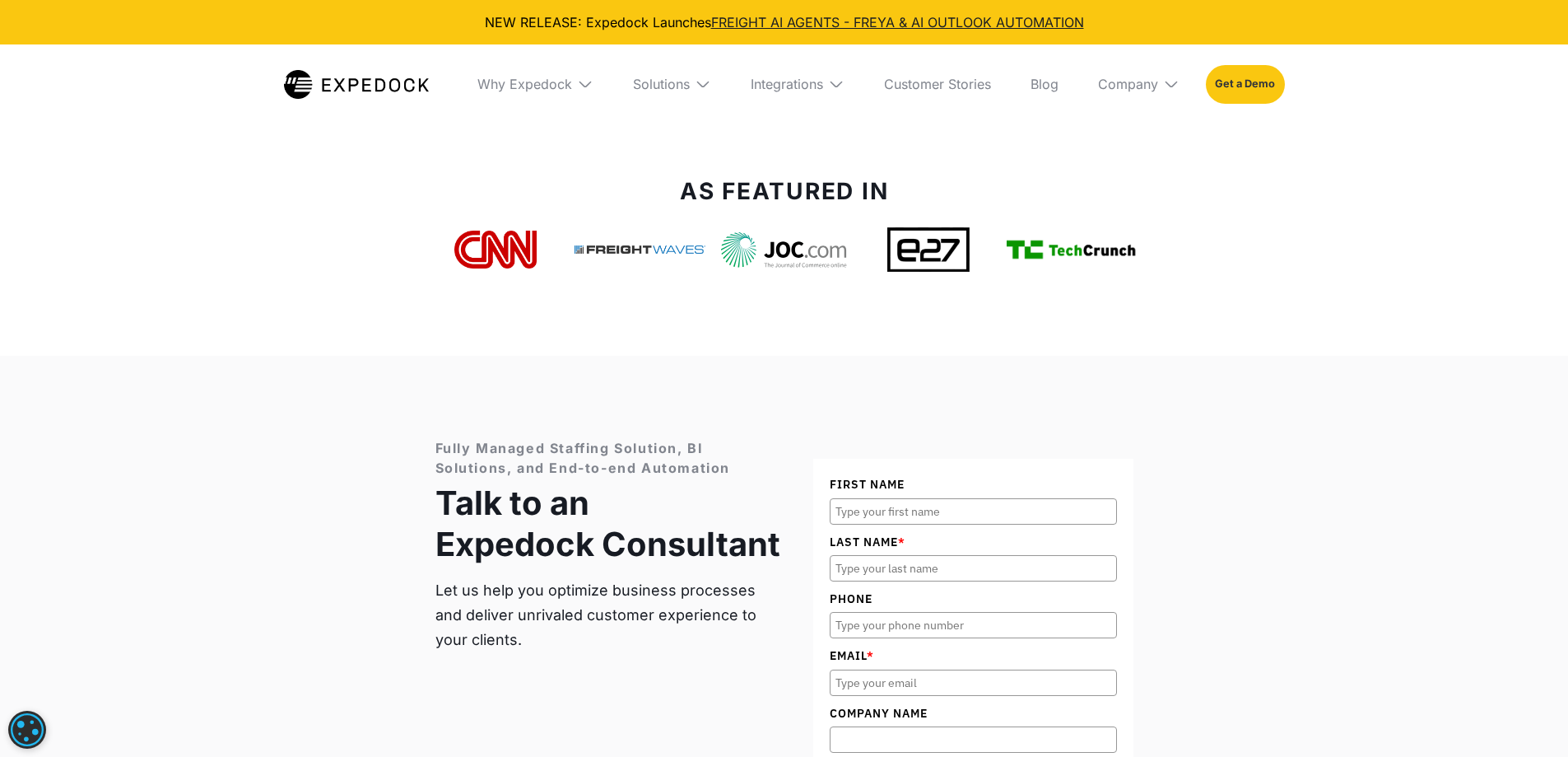
drag, startPoint x: 1309, startPoint y: 225, endPoint x: 1259, endPoint y: 94, distance: 140.2
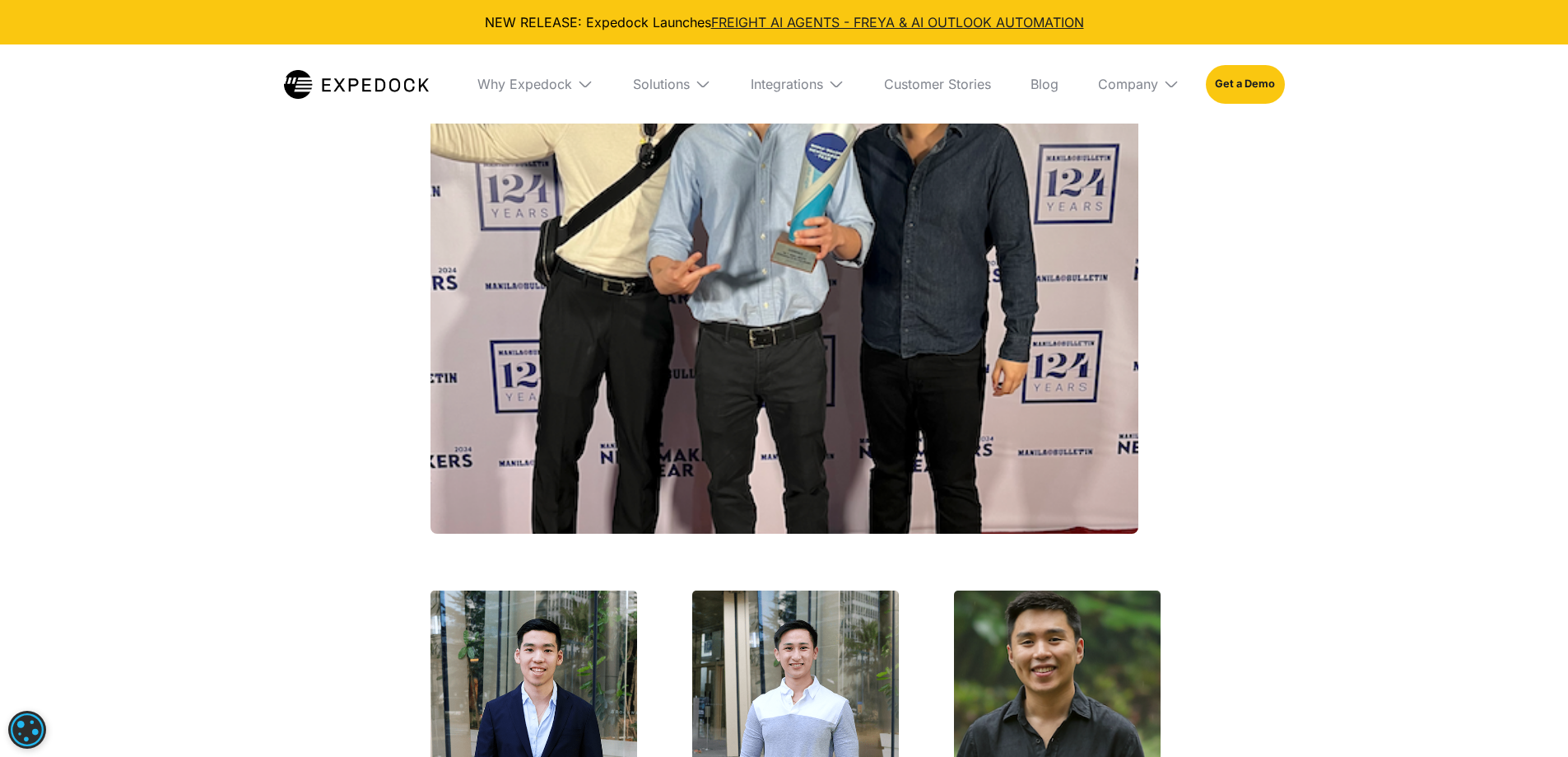
scroll to position [2113, 0]
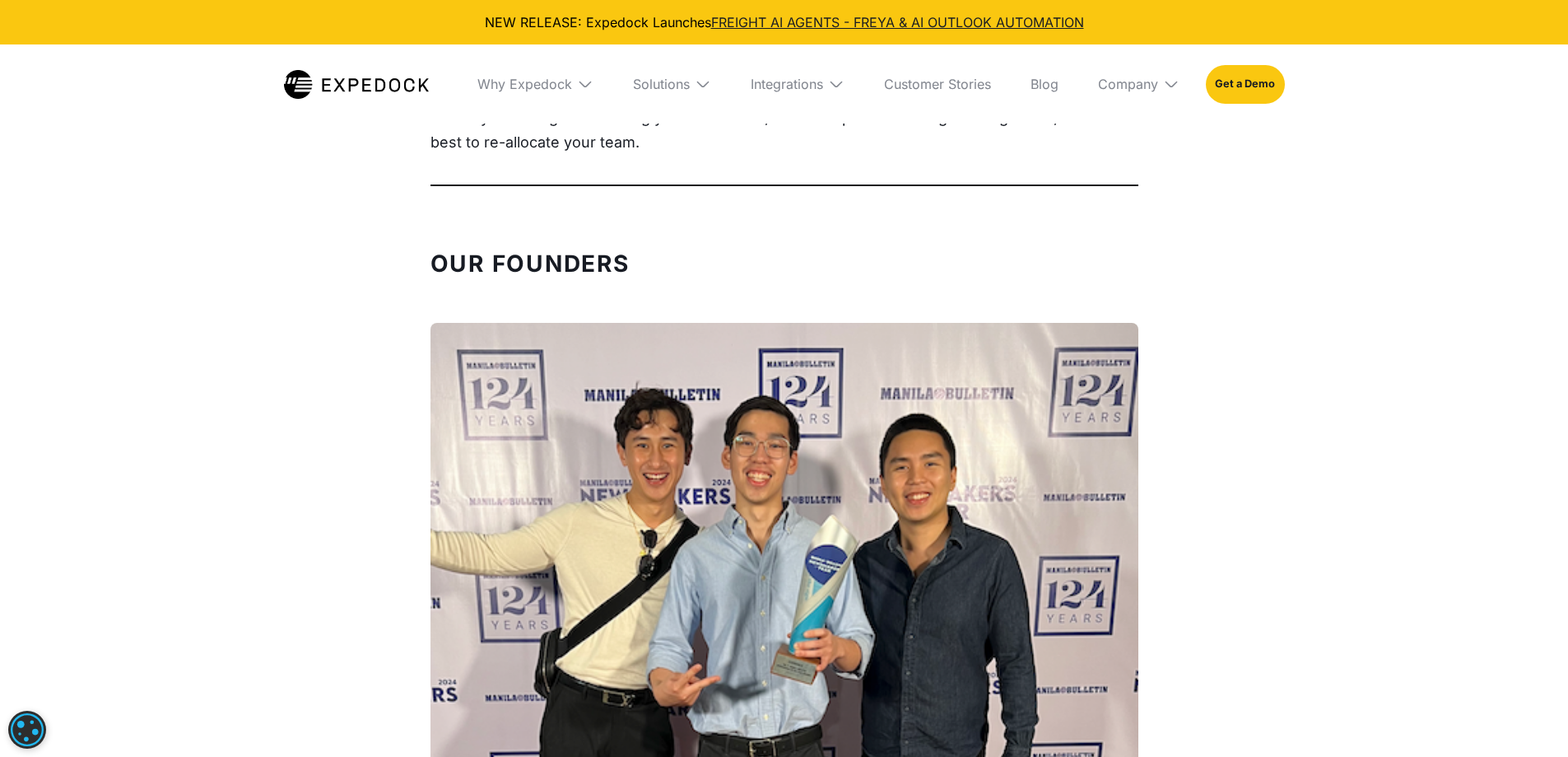
drag, startPoint x: 331, startPoint y: 443, endPoint x: 185, endPoint y: 446, distance: 146.0
drag, startPoint x: 1209, startPoint y: 487, endPoint x: 981, endPoint y: 232, distance: 342.1
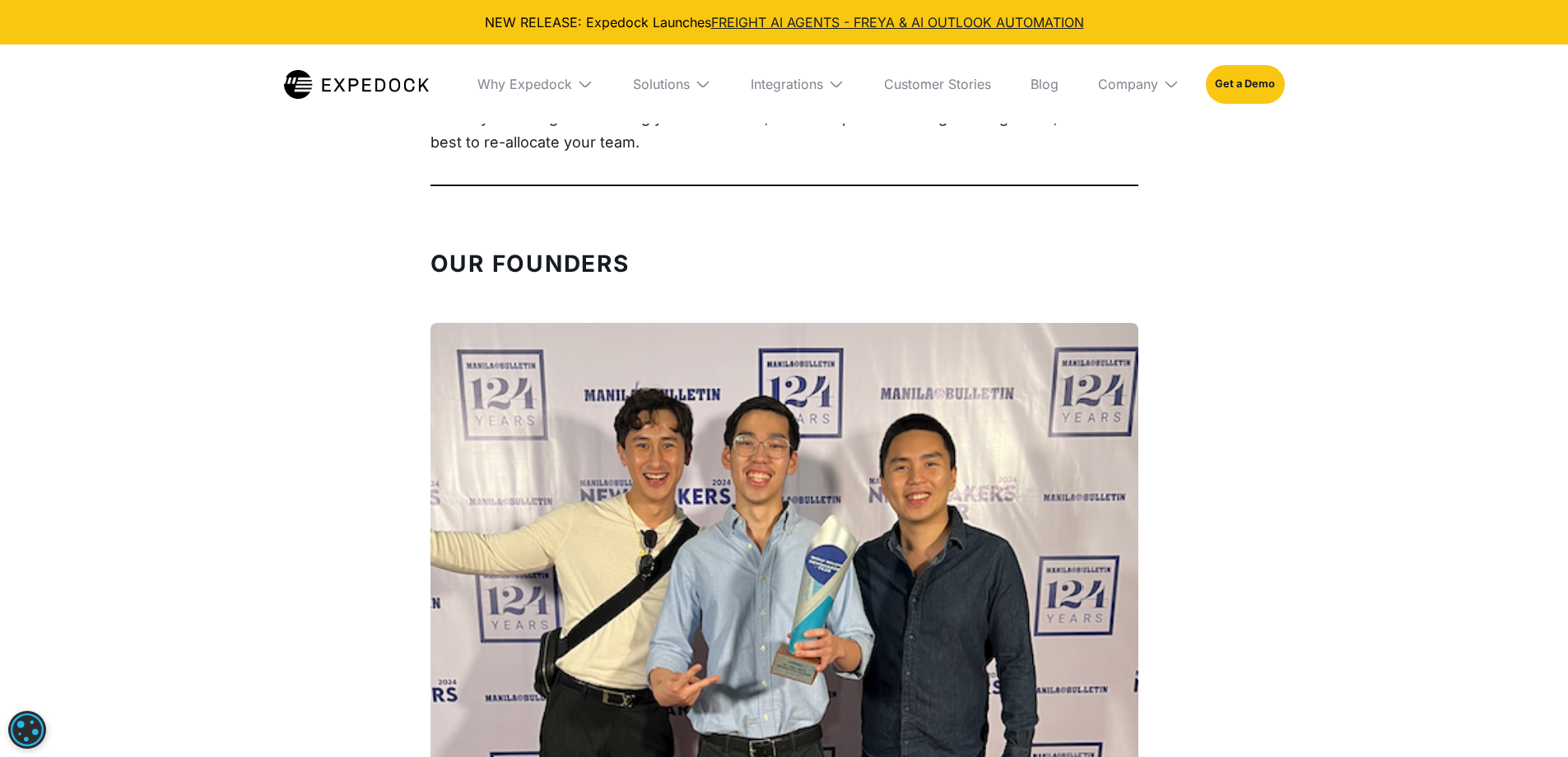
drag, startPoint x: 957, startPoint y: 254, endPoint x: 771, endPoint y: 262, distance: 186.2
drag, startPoint x: 771, startPoint y: 262, endPoint x: 630, endPoint y: 265, distance: 141.0
click at [667, 257] on div "Our Founders ‍" at bounding box center [785, 274] width 708 height 46
drag, startPoint x: 496, startPoint y: 255, endPoint x: 353, endPoint y: 222, distance: 146.8
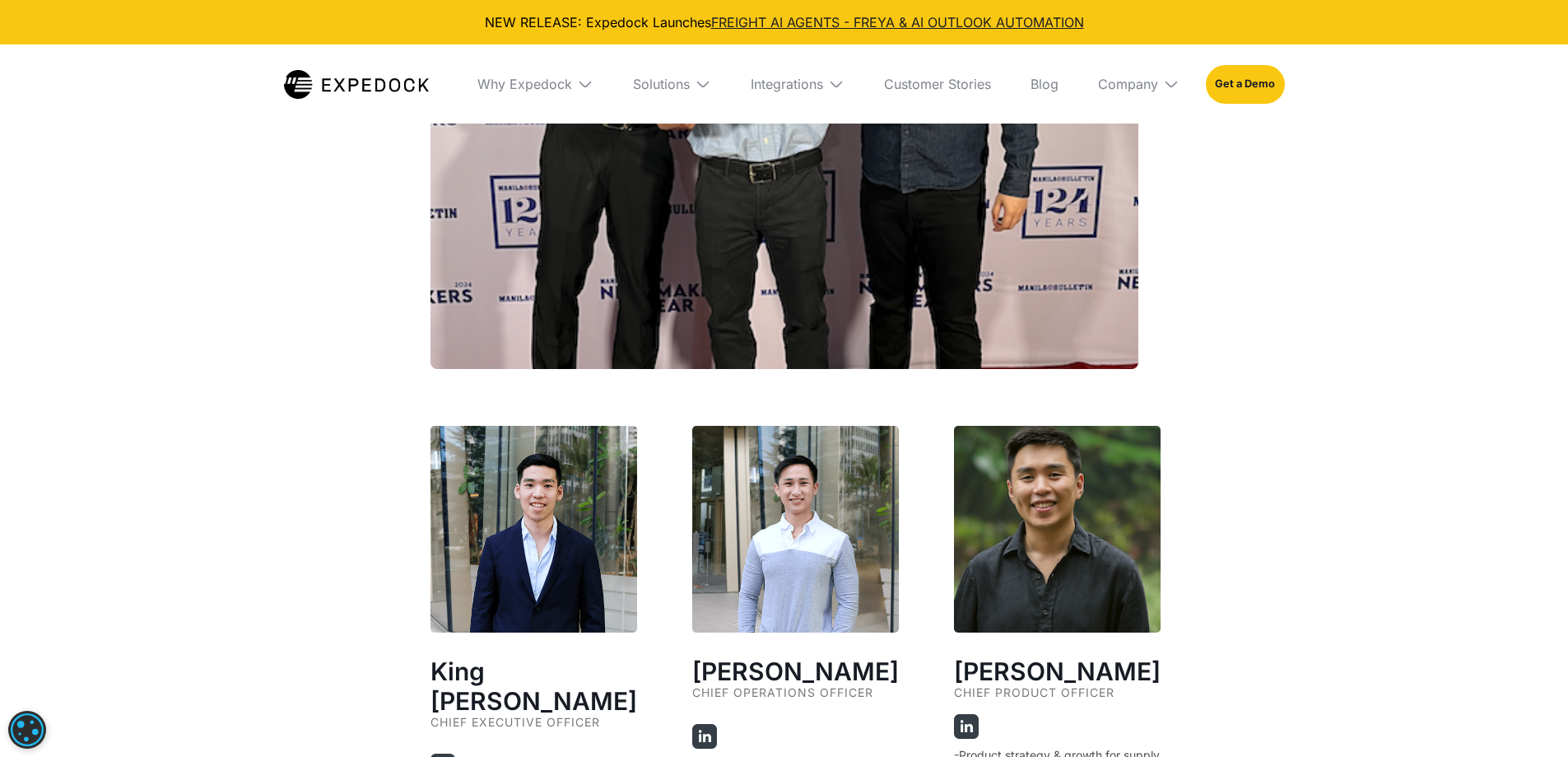
scroll to position [2937, 0]
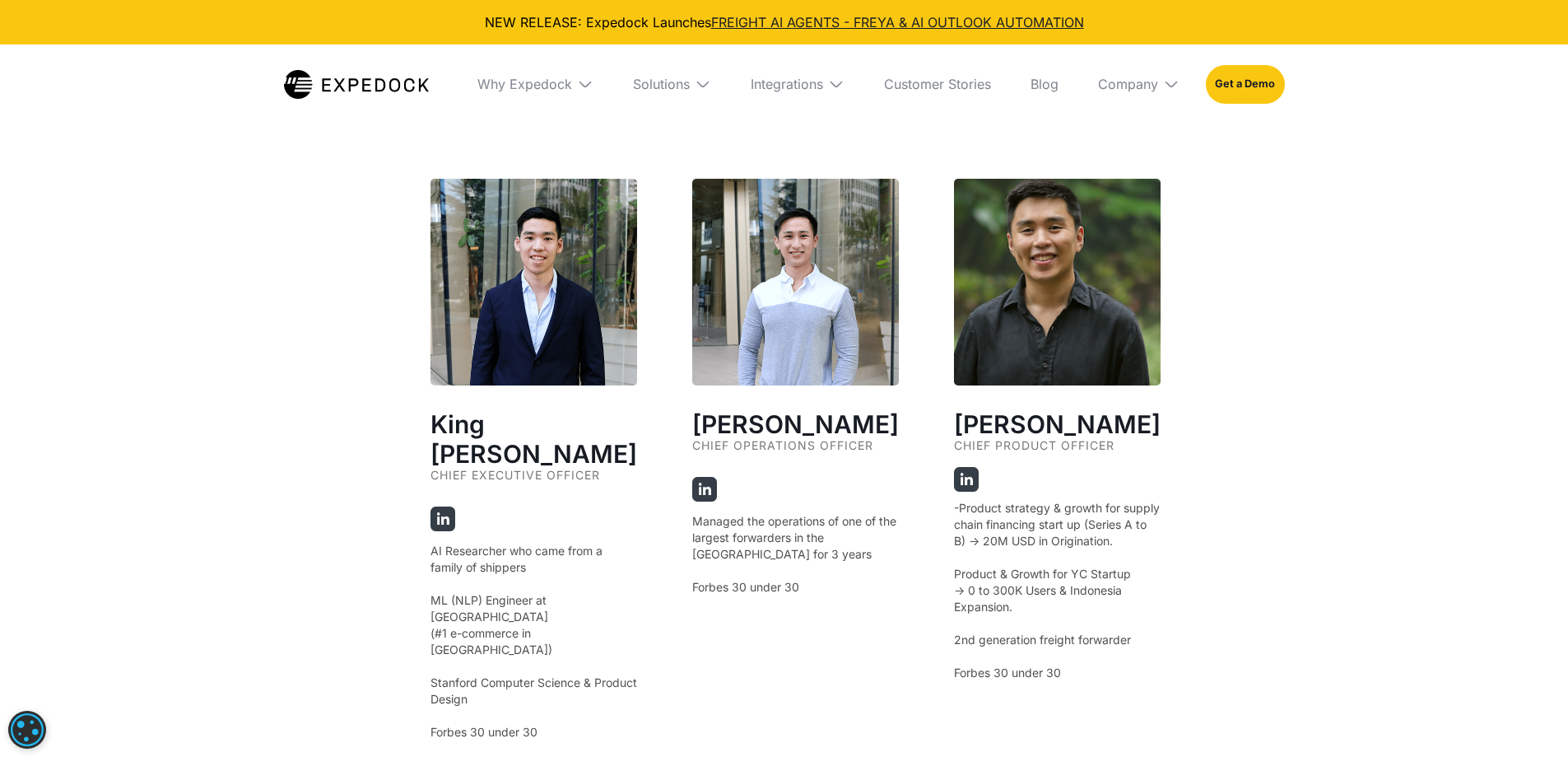
drag, startPoint x: 678, startPoint y: 737, endPoint x: 631, endPoint y: 736, distance: 47.0
click at [631, 736] on div "King [PERSON_NAME] Chief Executive Officer AI Researcher who came from a family…" at bounding box center [785, 588] width 708 height 817
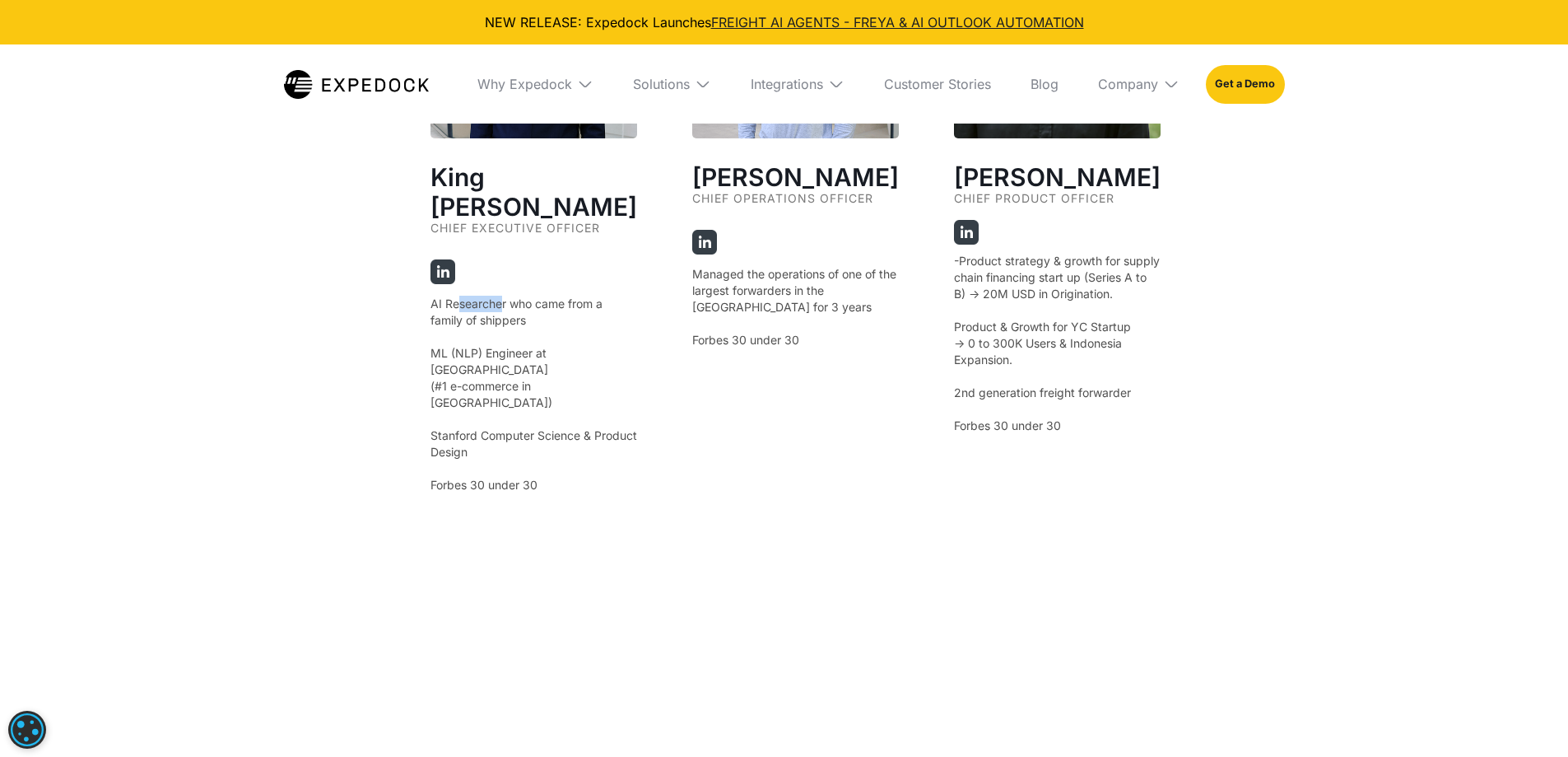
drag, startPoint x: 458, startPoint y: 264, endPoint x: 484, endPoint y: 270, distance: 26.7
click at [497, 296] on p "AI Researcher who came from a family of shippers ‍ ML (NLP) Engineer at [GEOGRA…" at bounding box center [534, 394] width 206 height 198
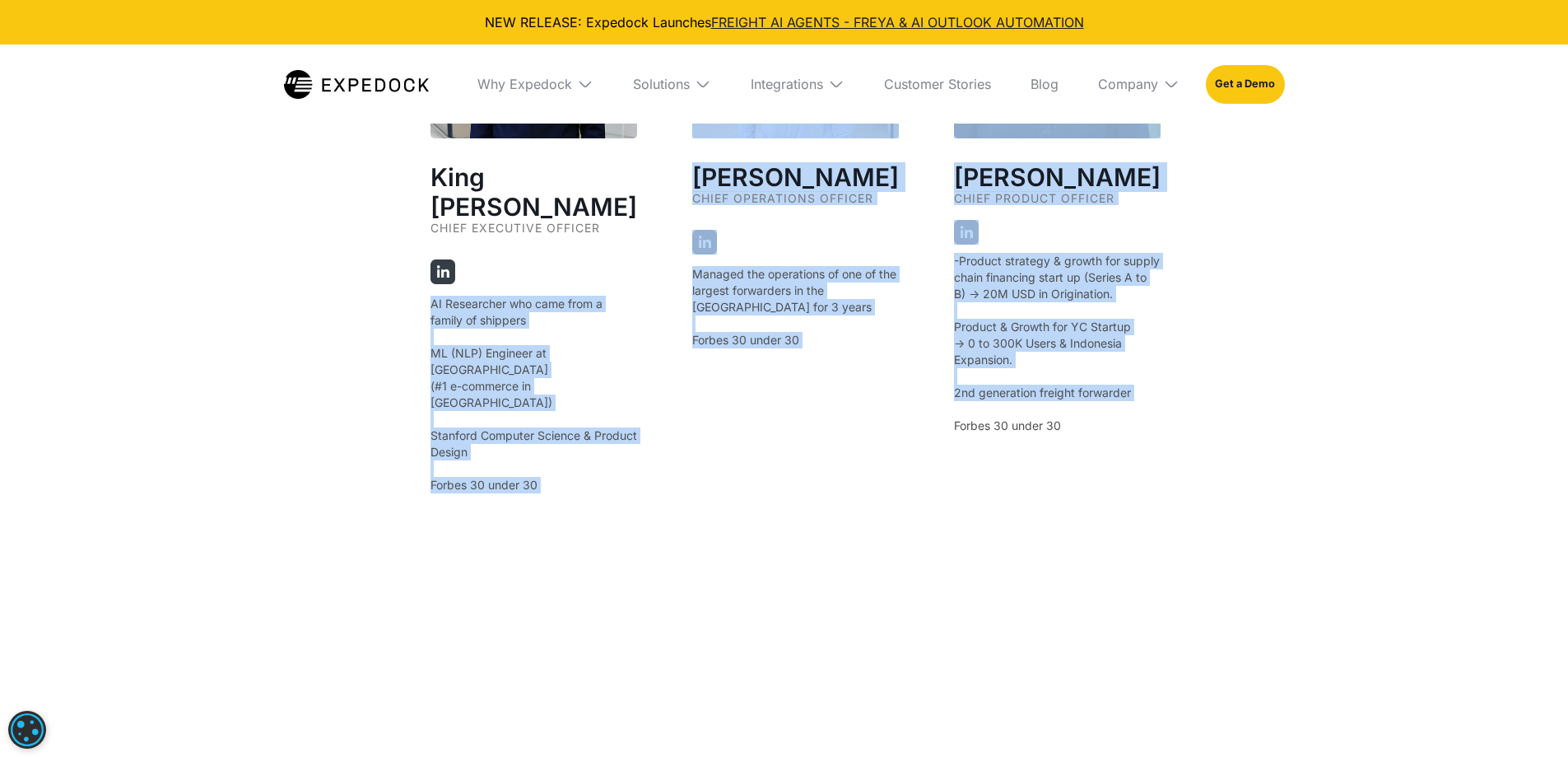
drag, startPoint x: 420, startPoint y: 264, endPoint x: 1121, endPoint y: 463, distance: 728.7
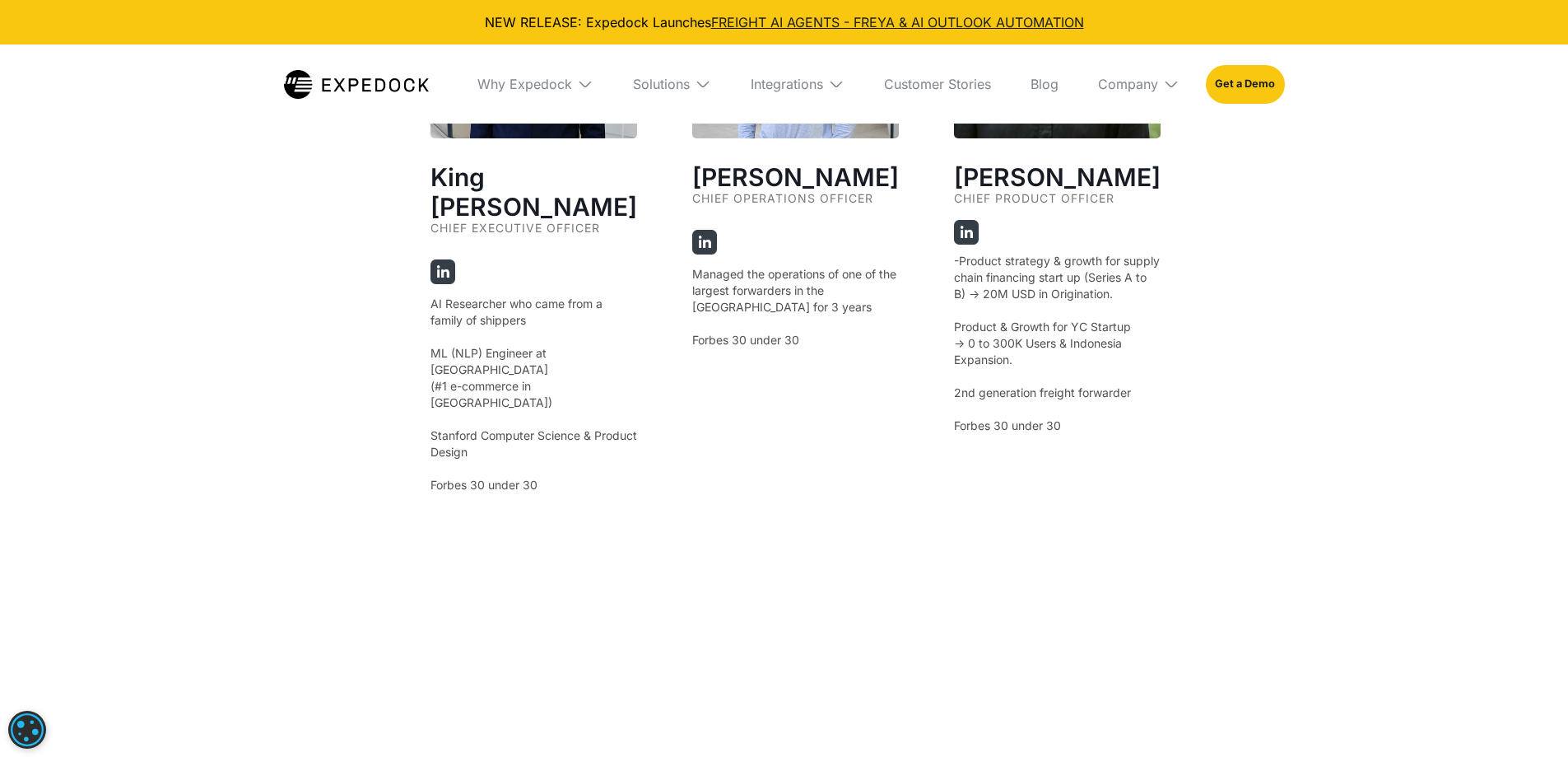
click at [1121, 463] on div "King [PERSON_NAME] Chief Executive Officer AI Researcher who came from a family…" at bounding box center [785, 341] width 708 height 817
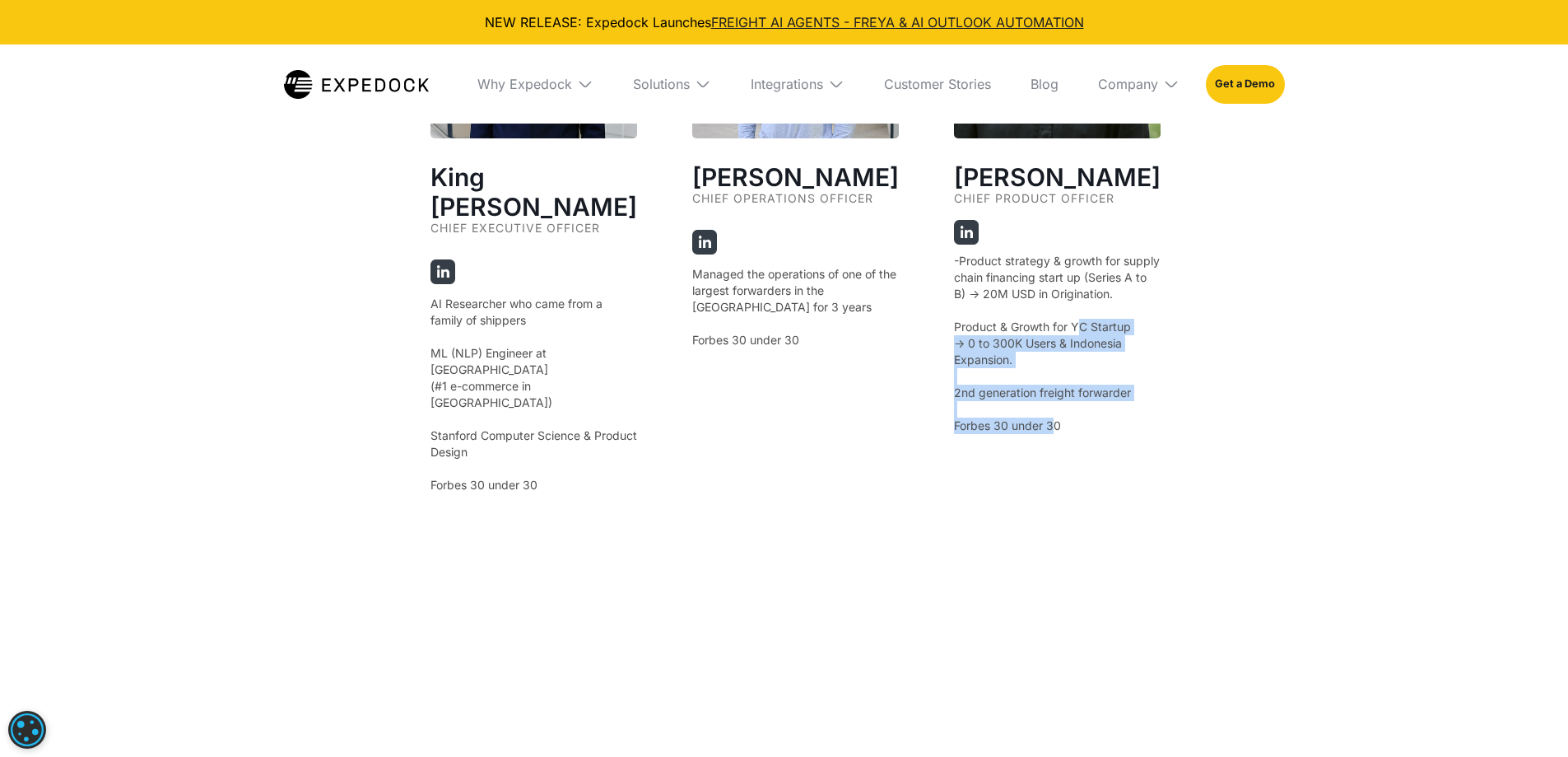
drag, startPoint x: 1043, startPoint y: 437, endPoint x: 1068, endPoint y: 342, distance: 98.2
click at [1068, 342] on p "-Product strategy & growth for supply chain financing start up (Series A to B) …" at bounding box center [1057, 343] width 206 height 181
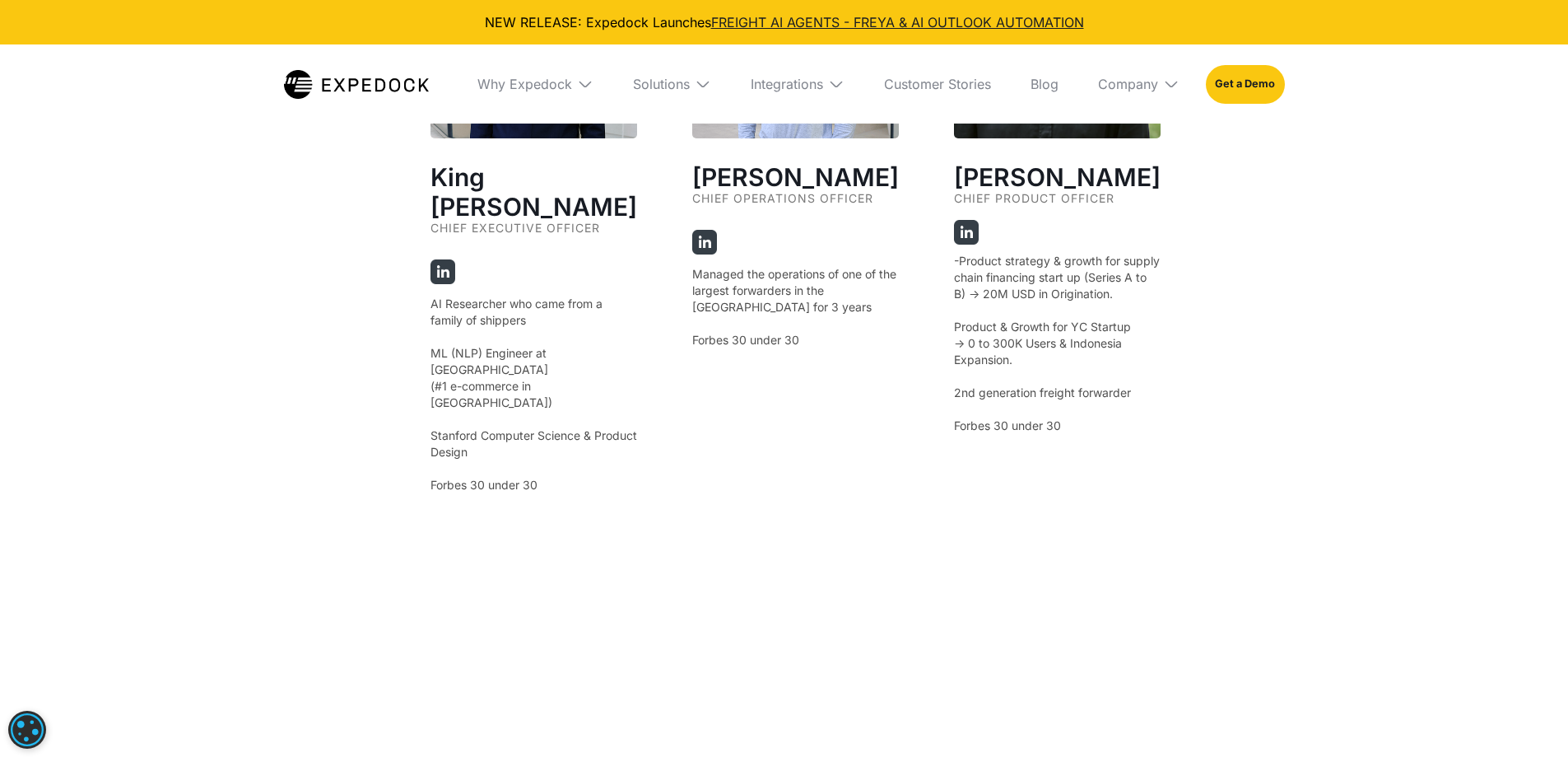
scroll to position [3018, 0]
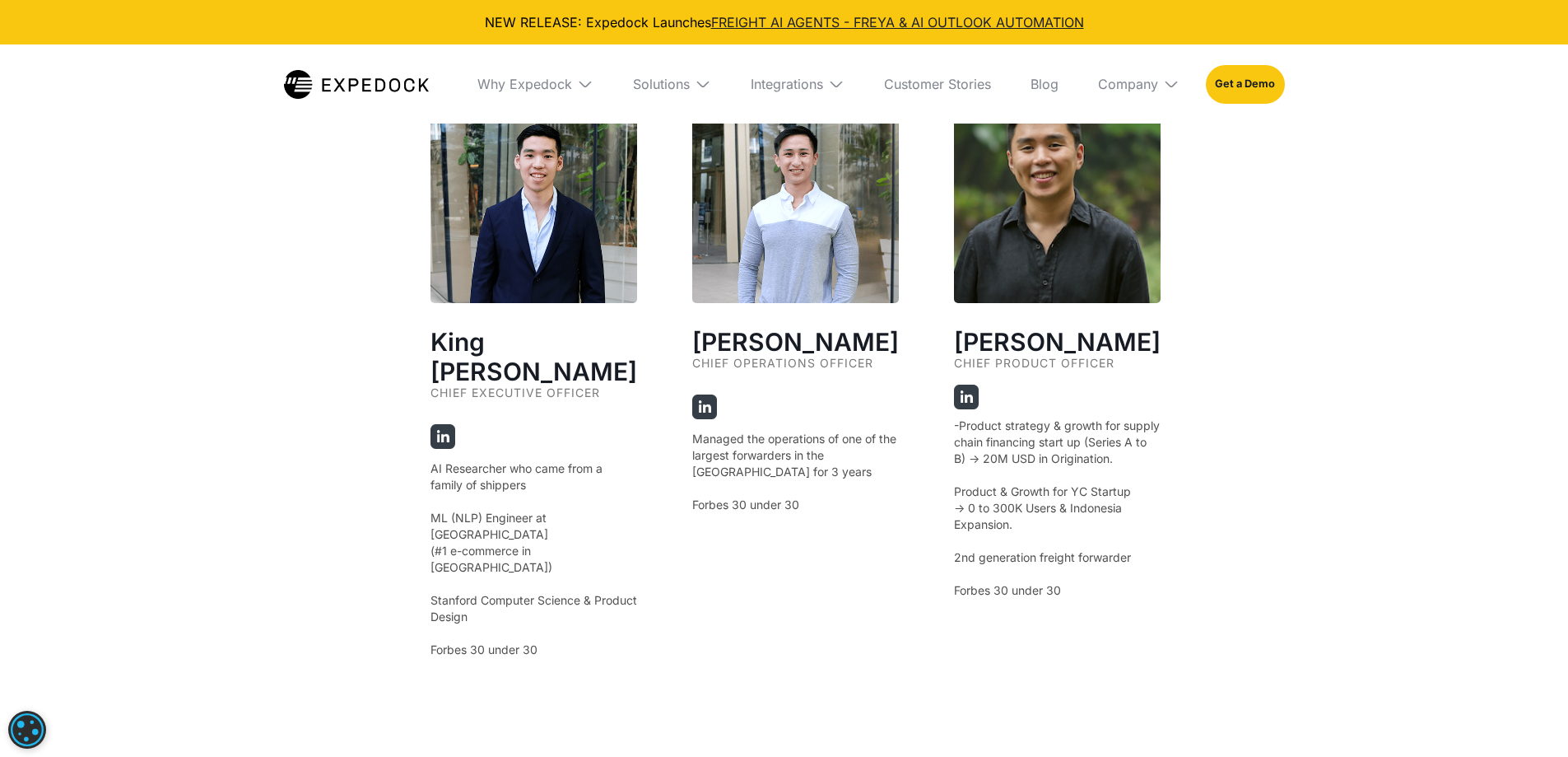
click at [765, 334] on h3 "[PERSON_NAME]" at bounding box center [796, 342] width 206 height 29
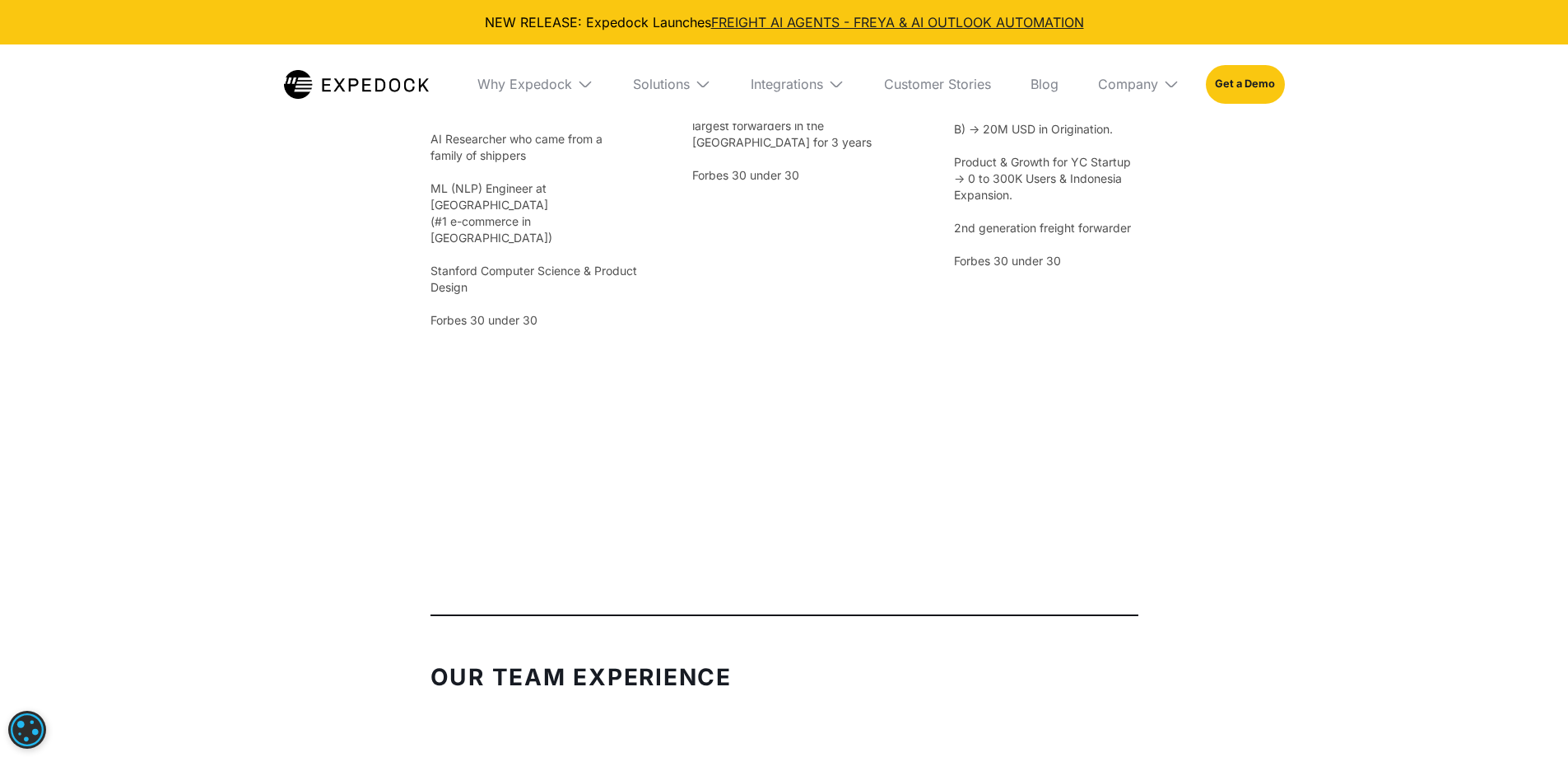
scroll to position [3595, 0]
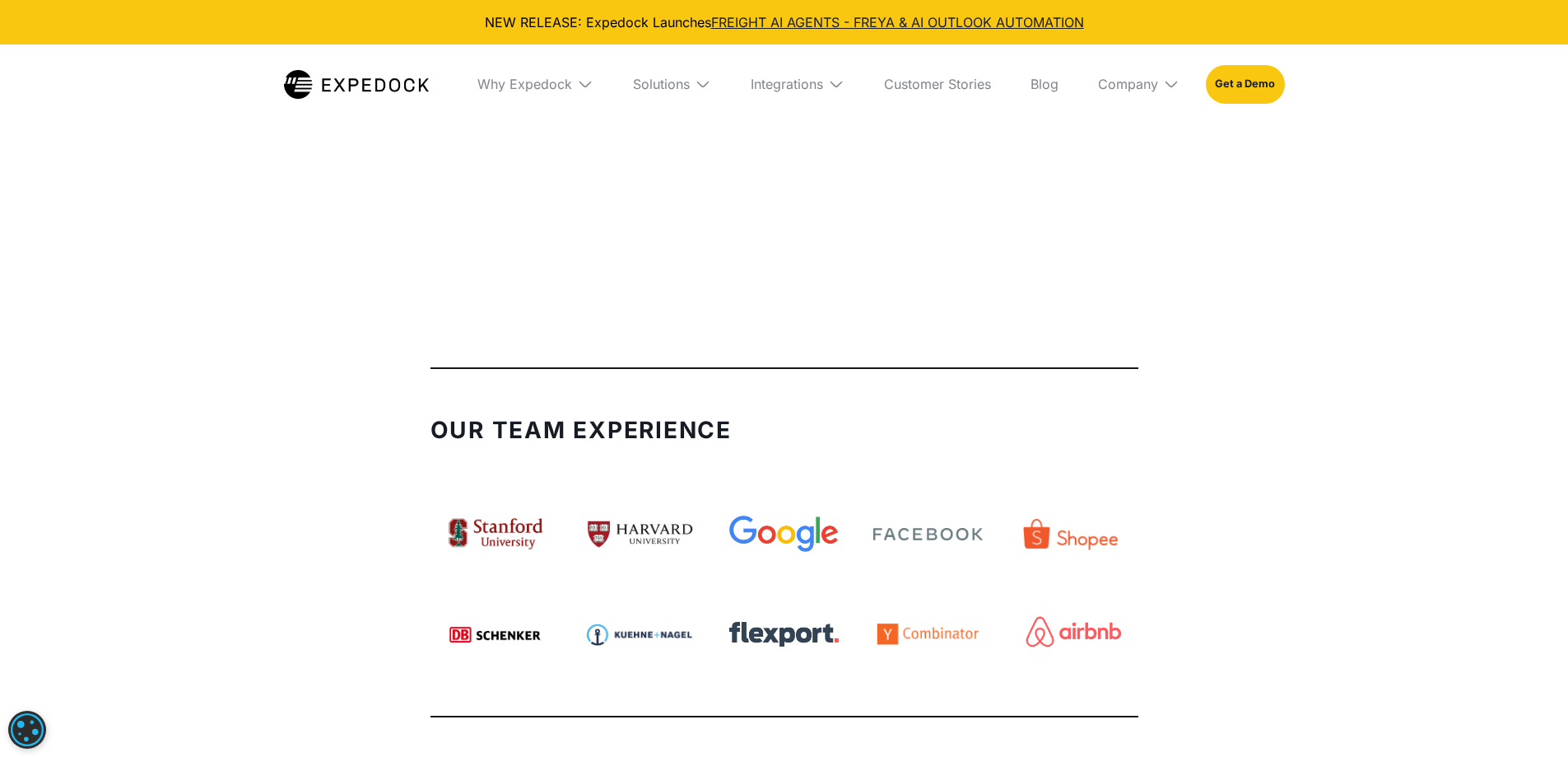
drag, startPoint x: 198, startPoint y: 243, endPoint x: 497, endPoint y: 185, distance: 304.6
click at [497, 185] on div at bounding box center [534, 218] width 206 height 206
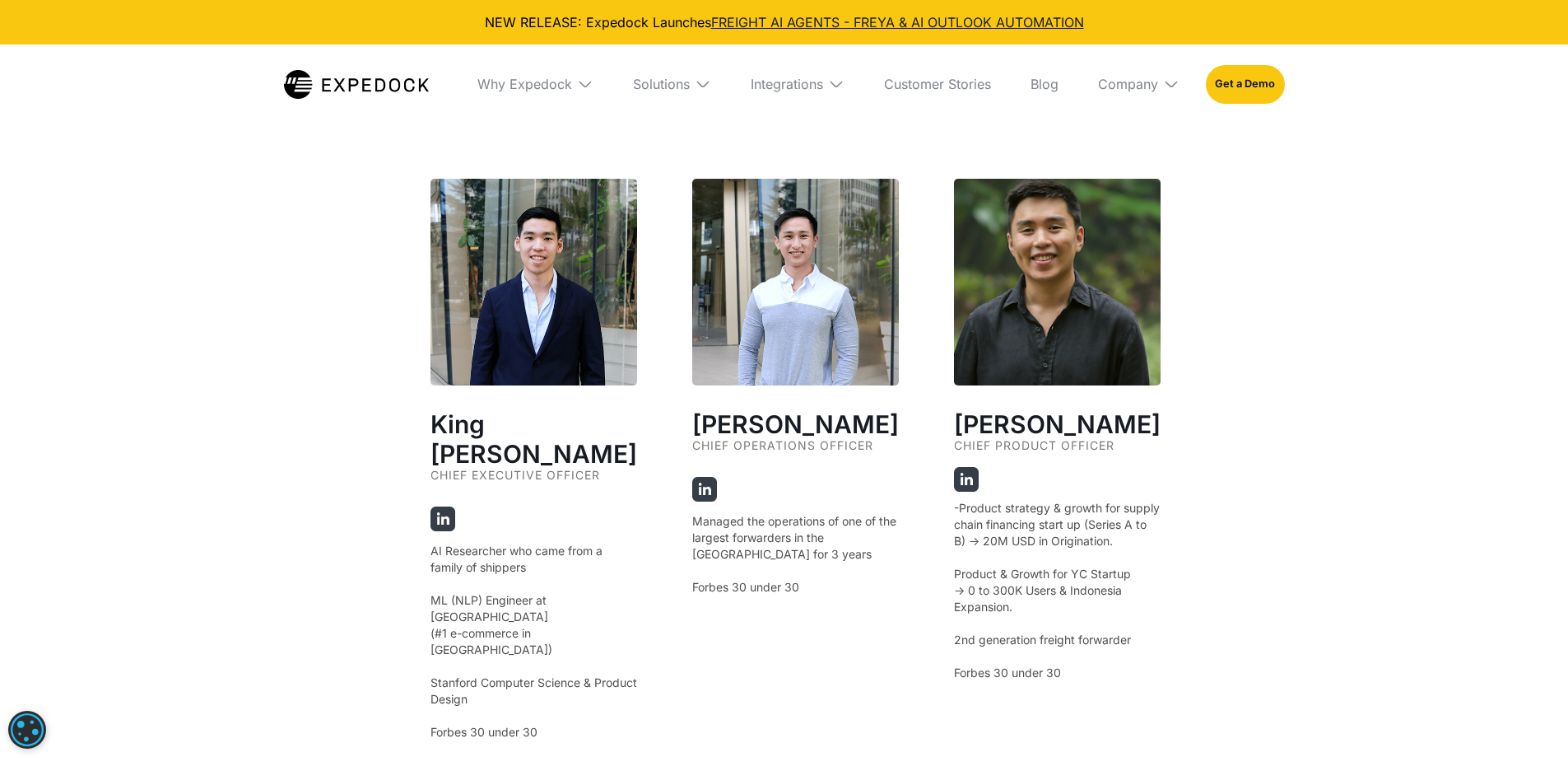
scroll to position [2854, 0]
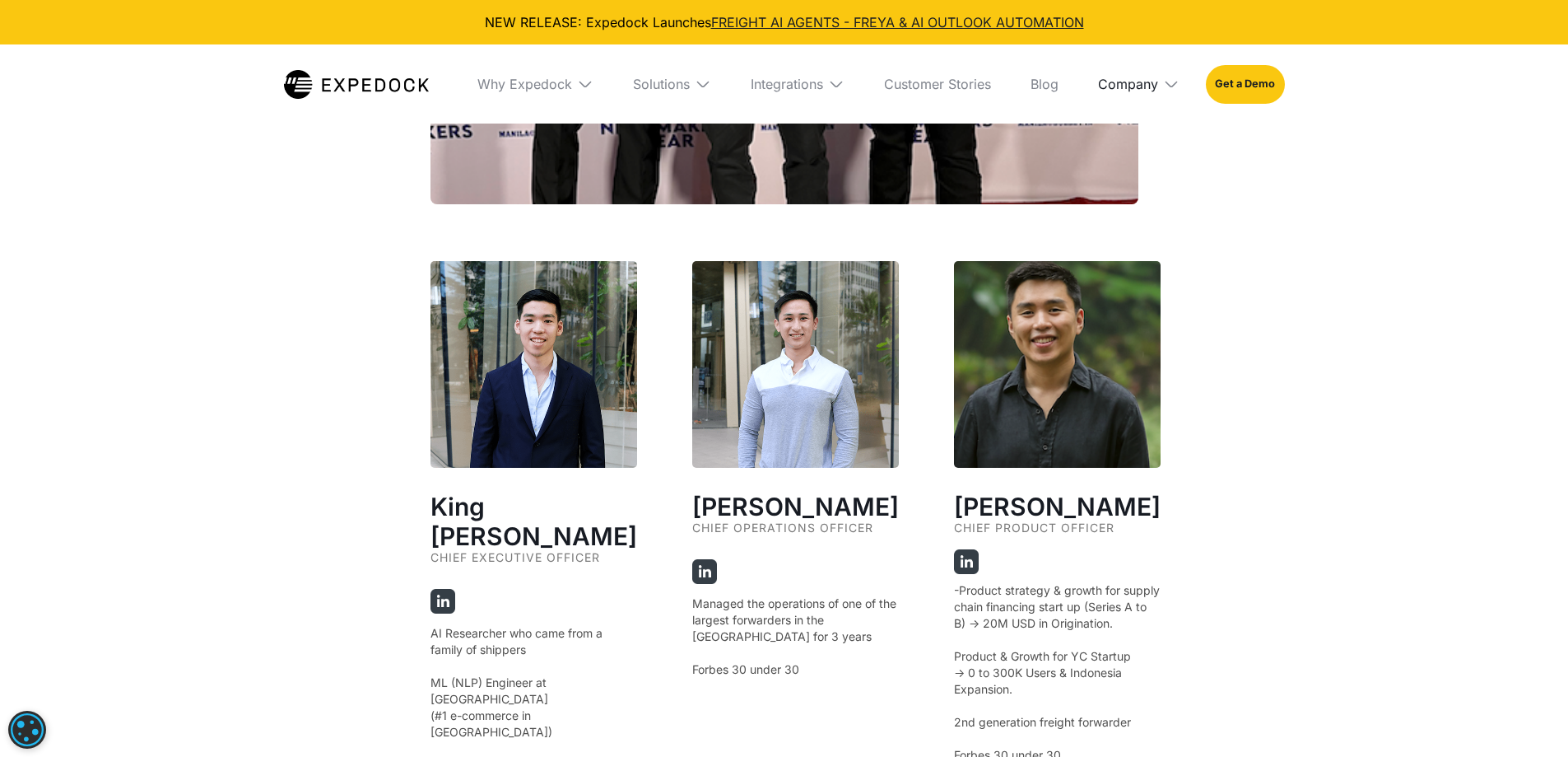
click at [1118, 78] on div "Company" at bounding box center [1128, 84] width 60 height 17
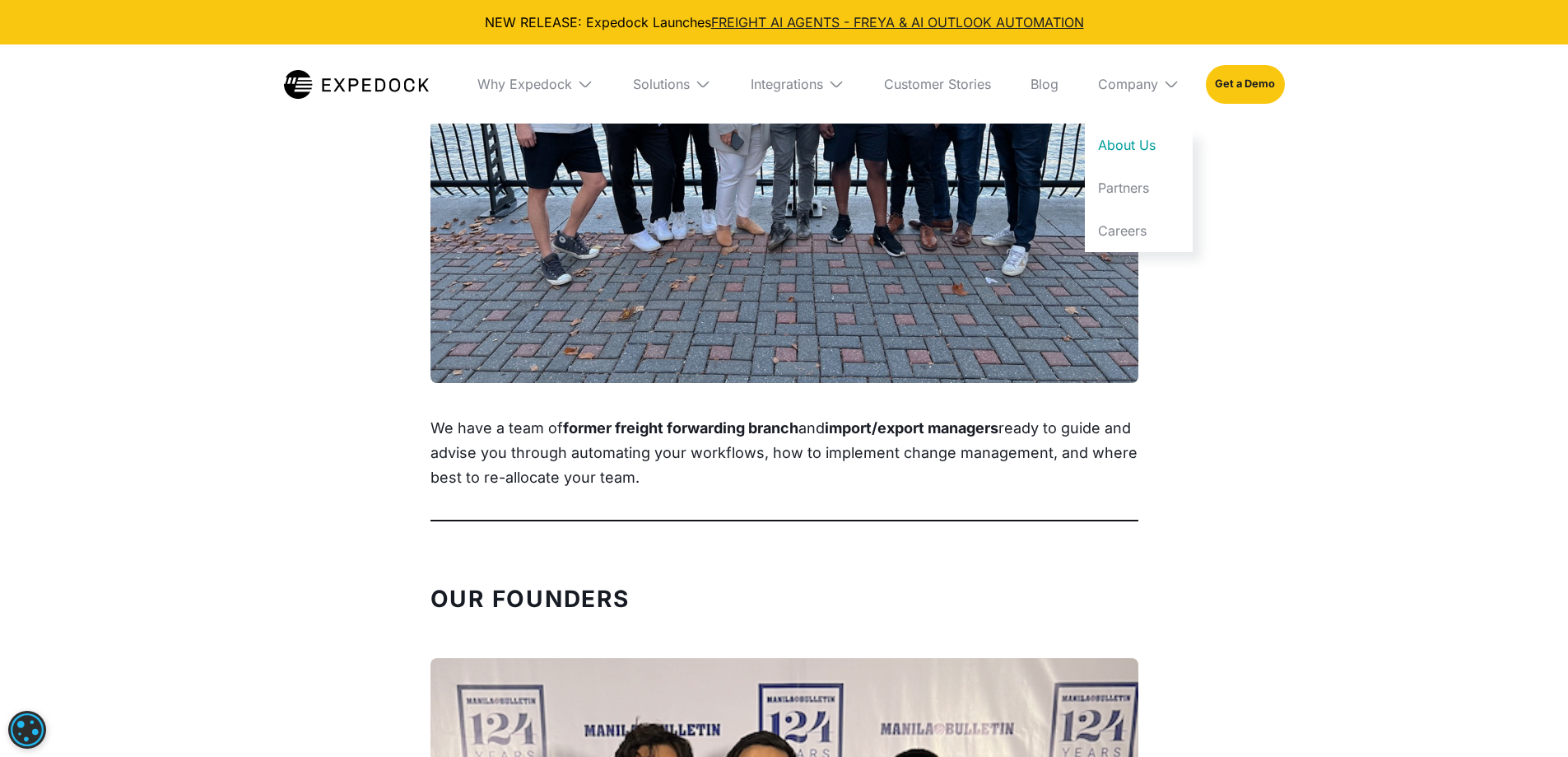
scroll to position [0, 0]
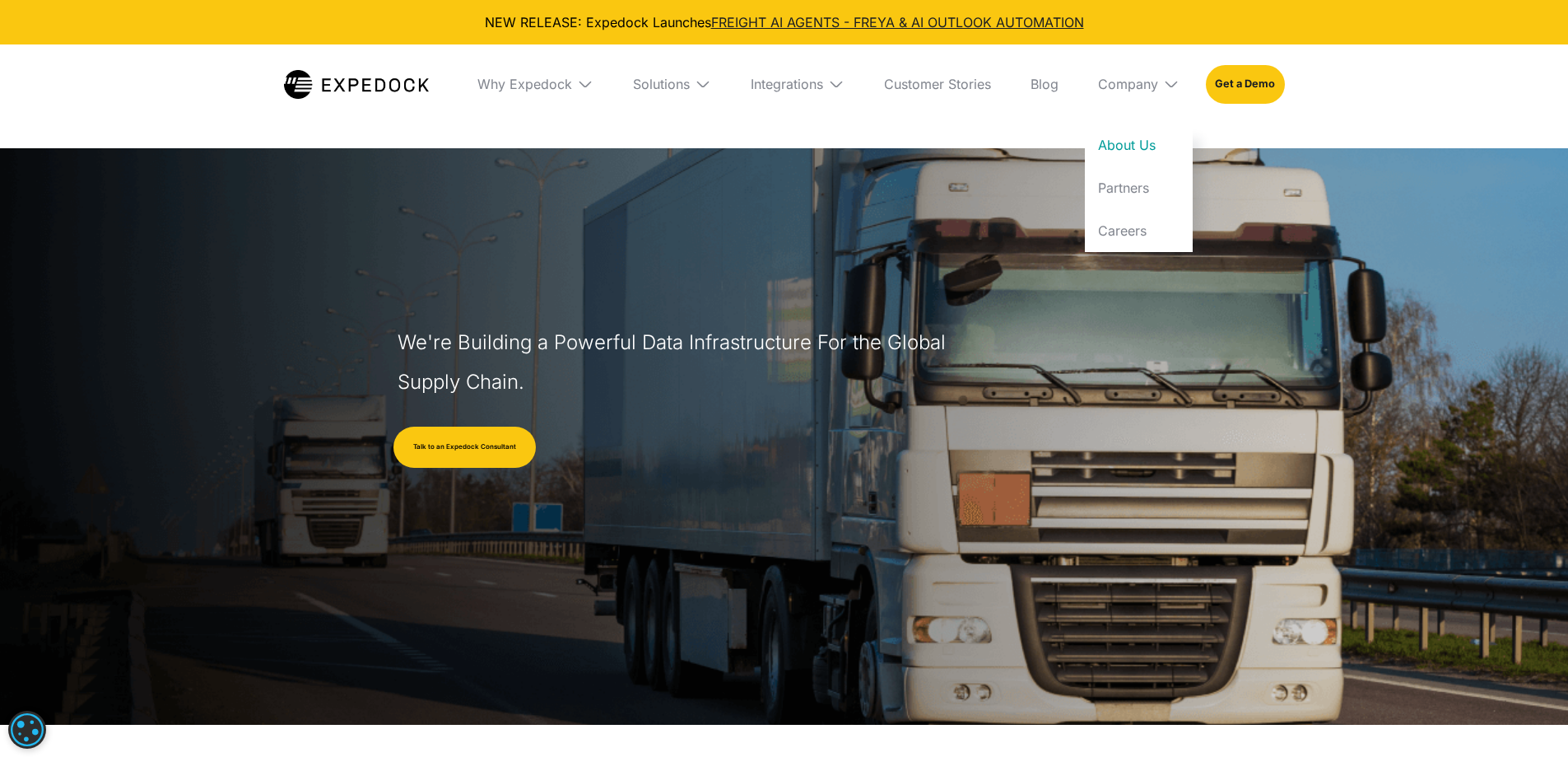
drag, startPoint x: 1243, startPoint y: 255, endPoint x: 1208, endPoint y: 61, distance: 197.1
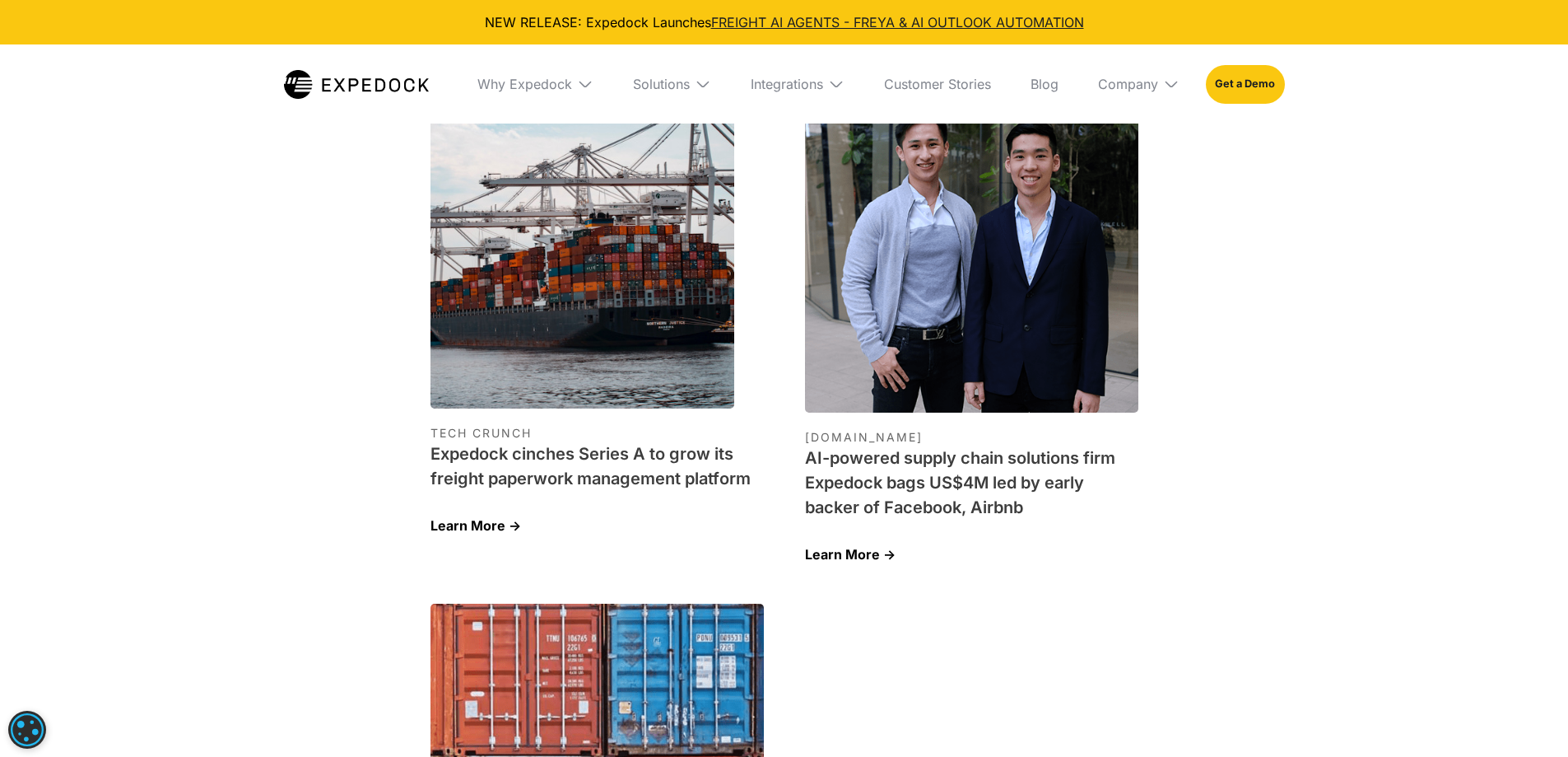
scroll to position [7274, 0]
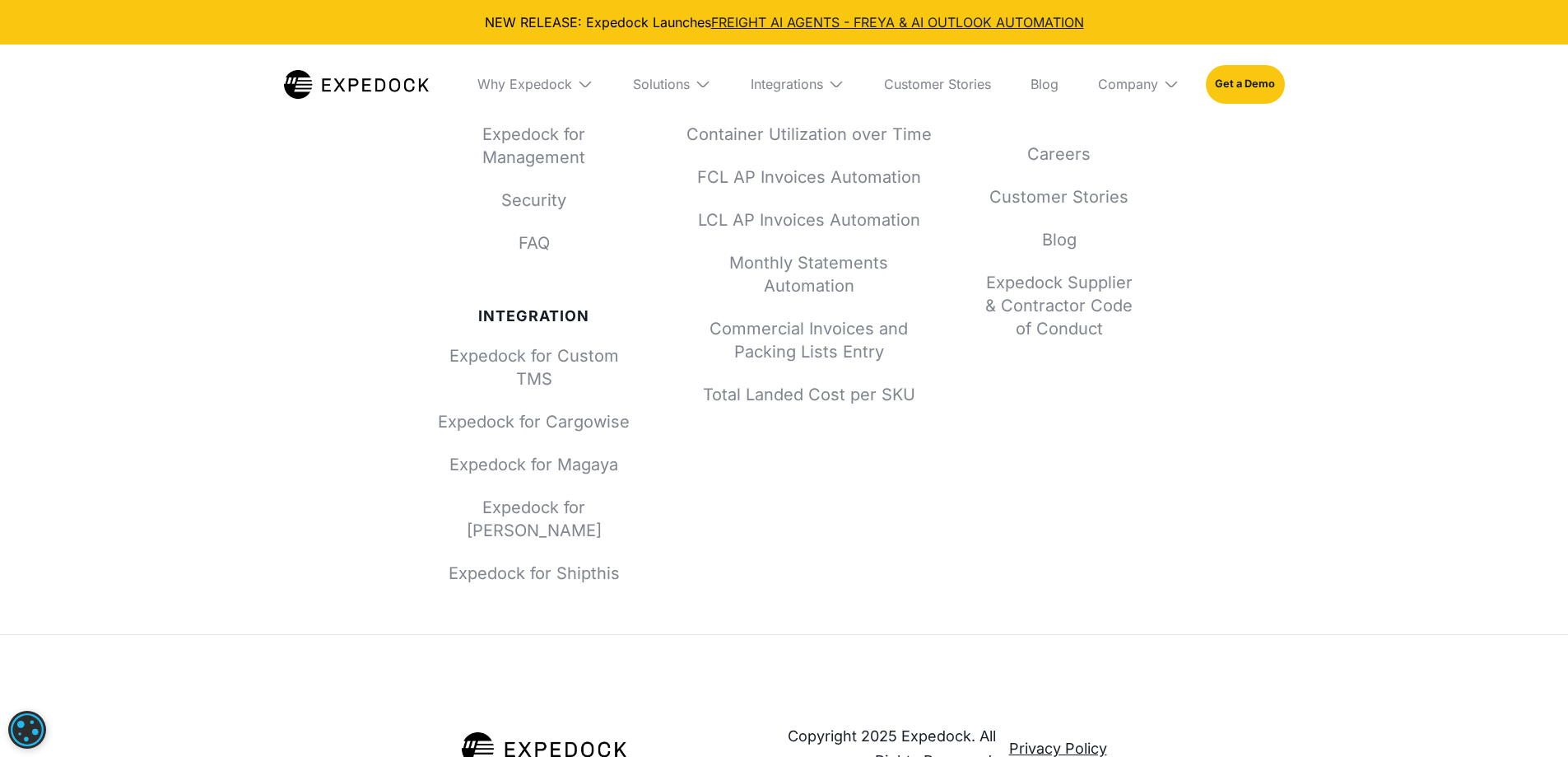
drag, startPoint x: 1162, startPoint y: 460, endPoint x: 1216, endPoint y: 789, distance: 333.4
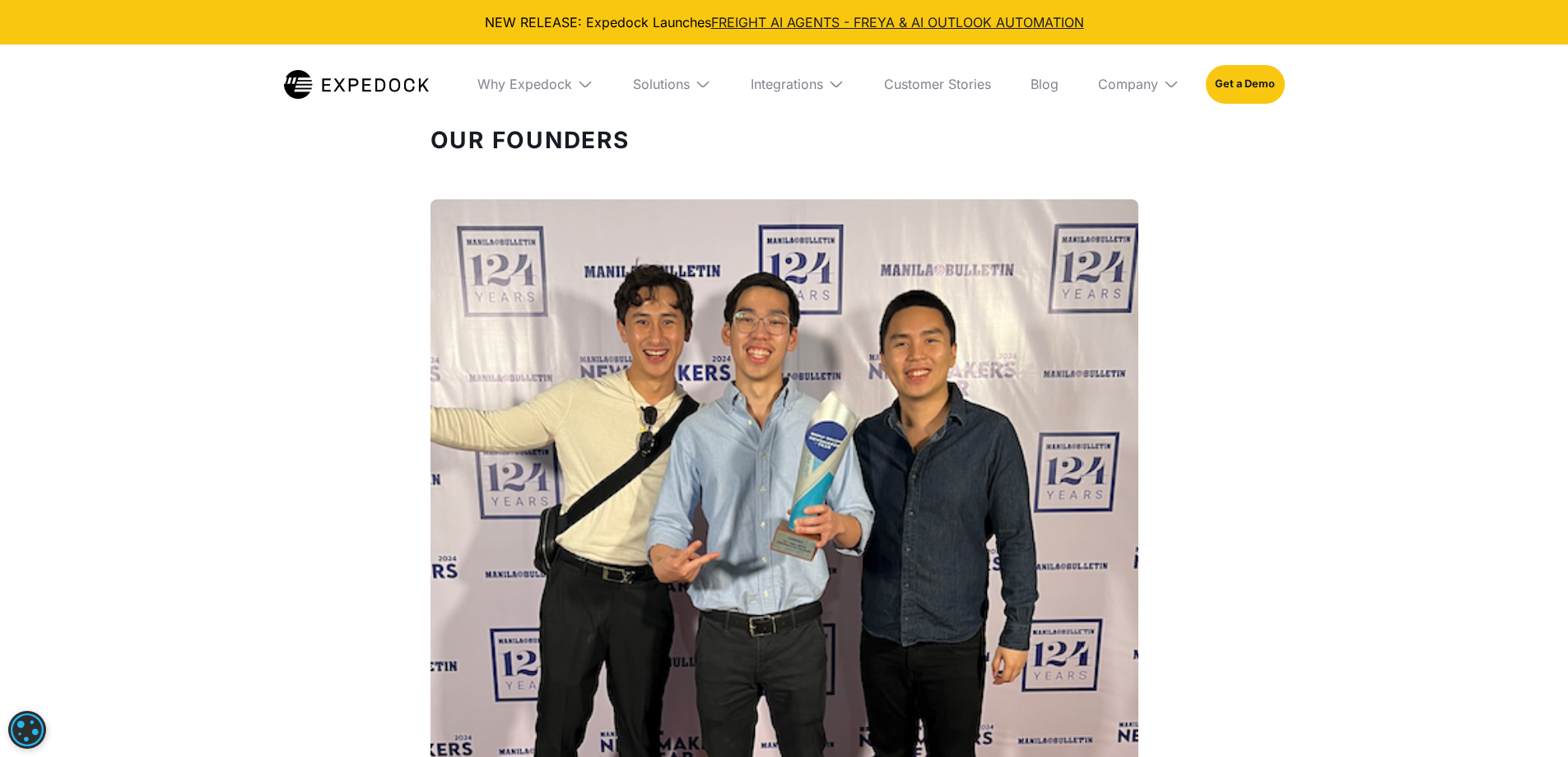
scroll to position [0, 0]
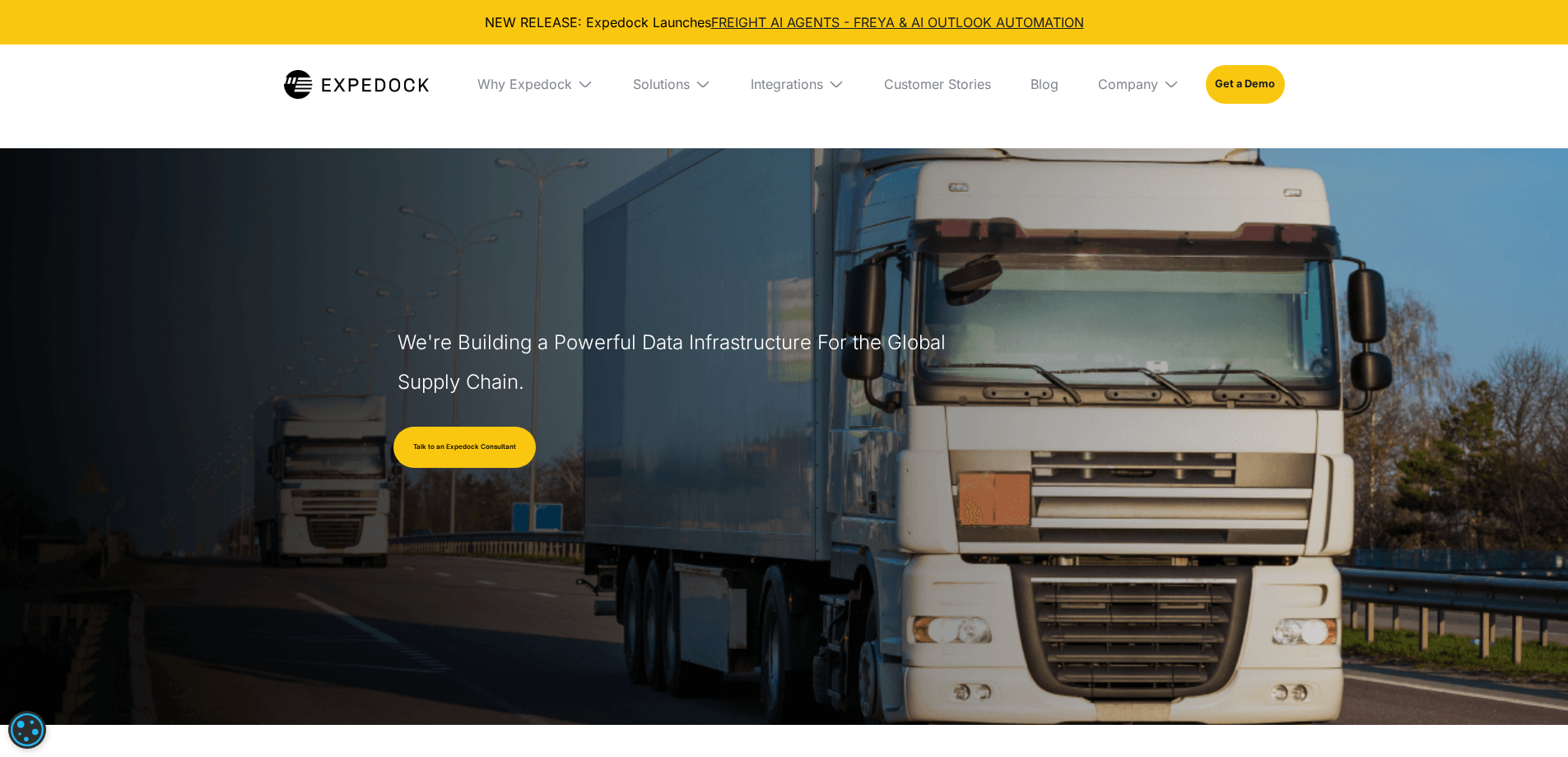
drag, startPoint x: 1357, startPoint y: 309, endPoint x: 1371, endPoint y: 128, distance: 181.5
click at [1253, 87] on link "Get a Demo" at bounding box center [1245, 84] width 78 height 38
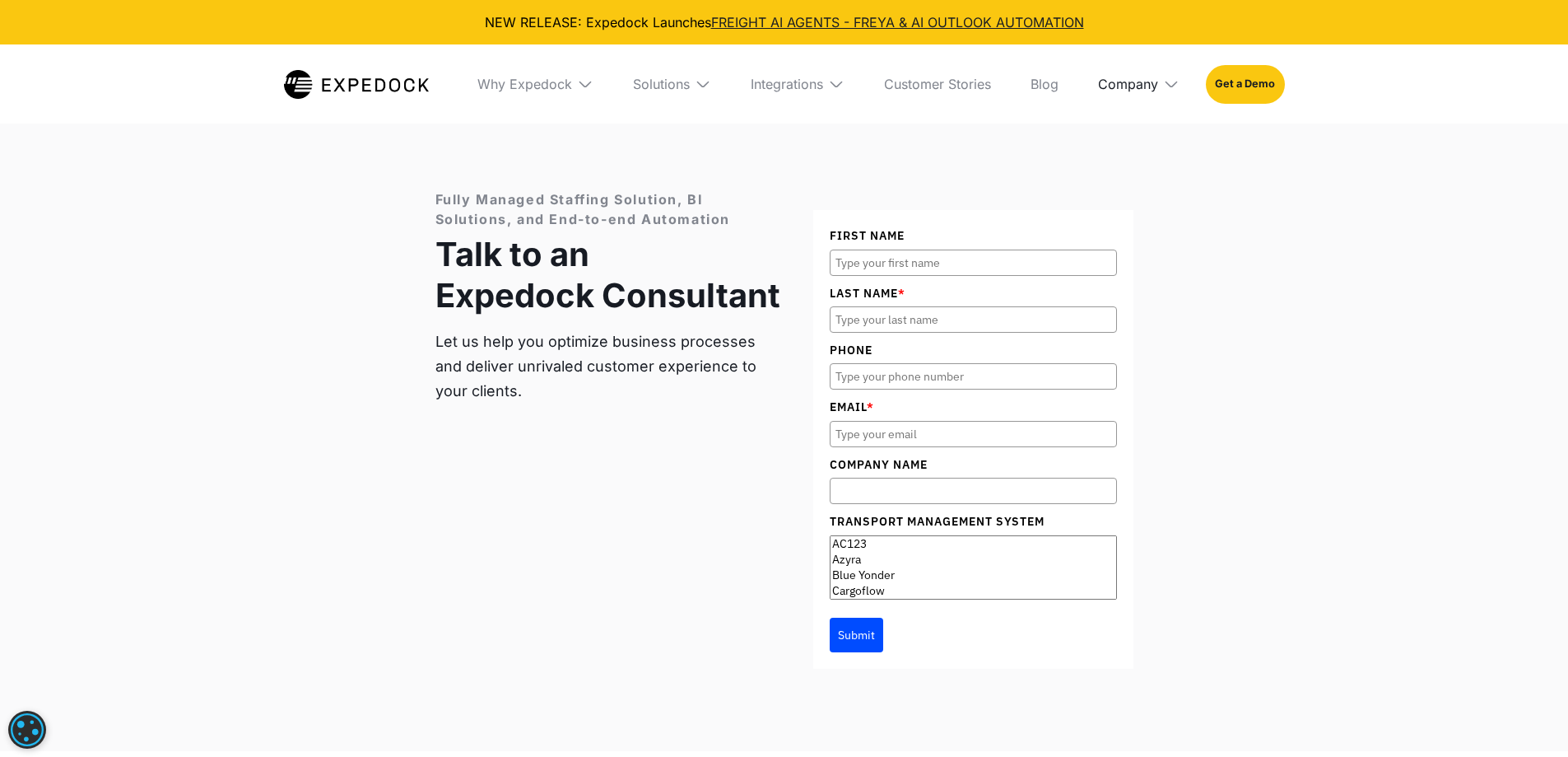
click at [1122, 87] on div "Company" at bounding box center [1128, 84] width 60 height 17
click at [1048, 83] on link "Blog" at bounding box center [1045, 84] width 54 height 79
click at [1143, 84] on div "Company" at bounding box center [1128, 84] width 60 height 17
click at [1135, 228] on link "Careers" at bounding box center [1138, 231] width 108 height 43
